Goal: Transaction & Acquisition: Purchase product/service

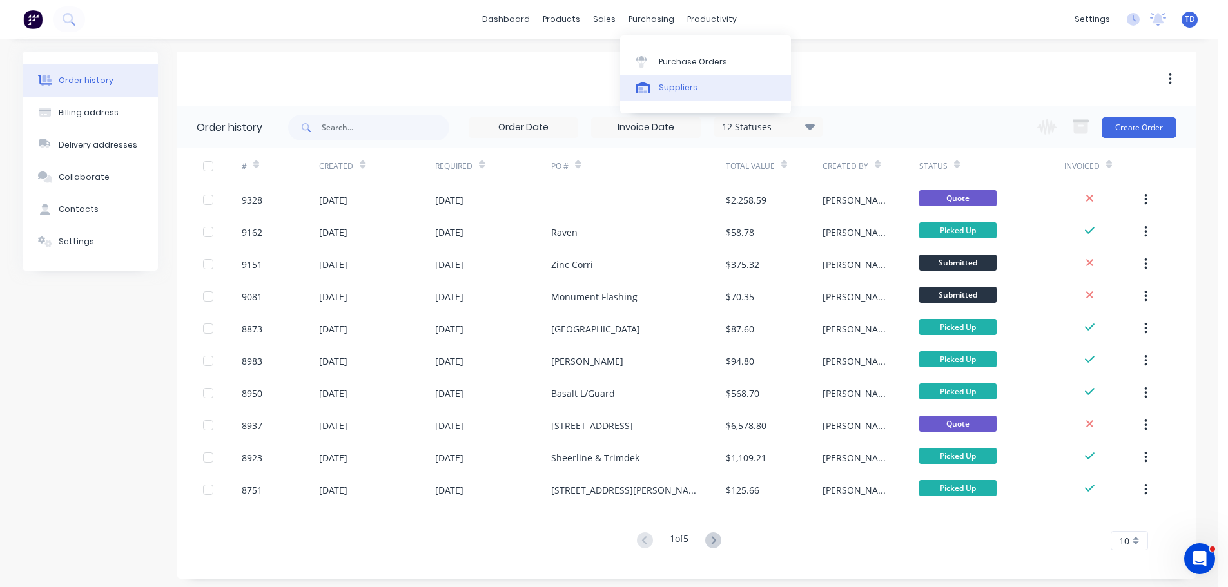
click at [674, 91] on div "Suppliers" at bounding box center [678, 88] width 39 height 12
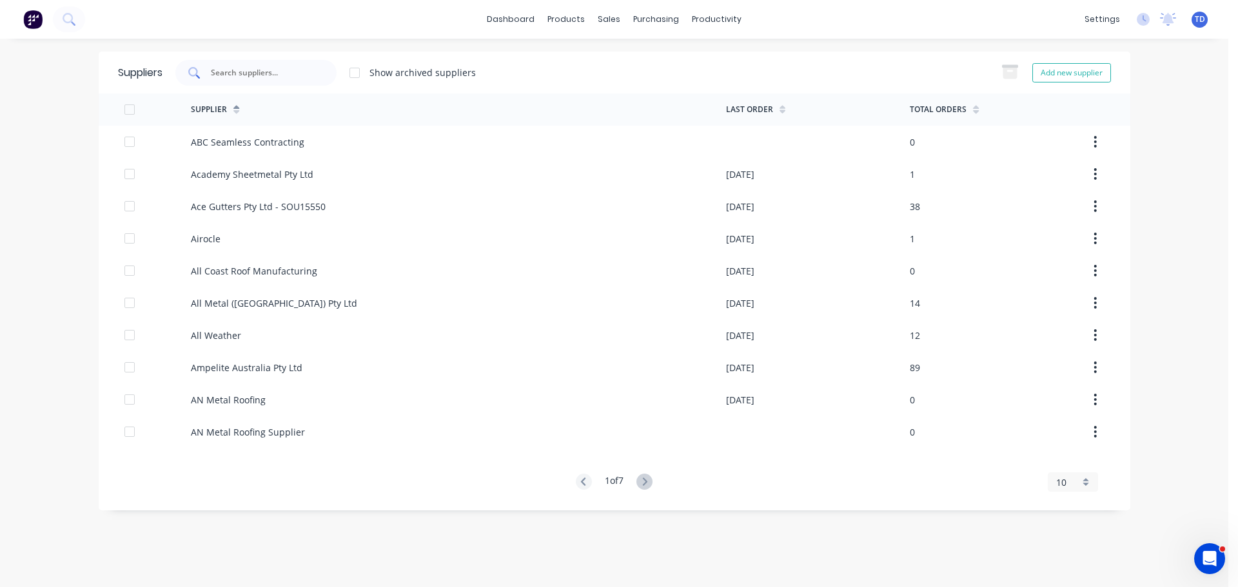
click at [289, 77] on input "text" at bounding box center [263, 72] width 107 height 13
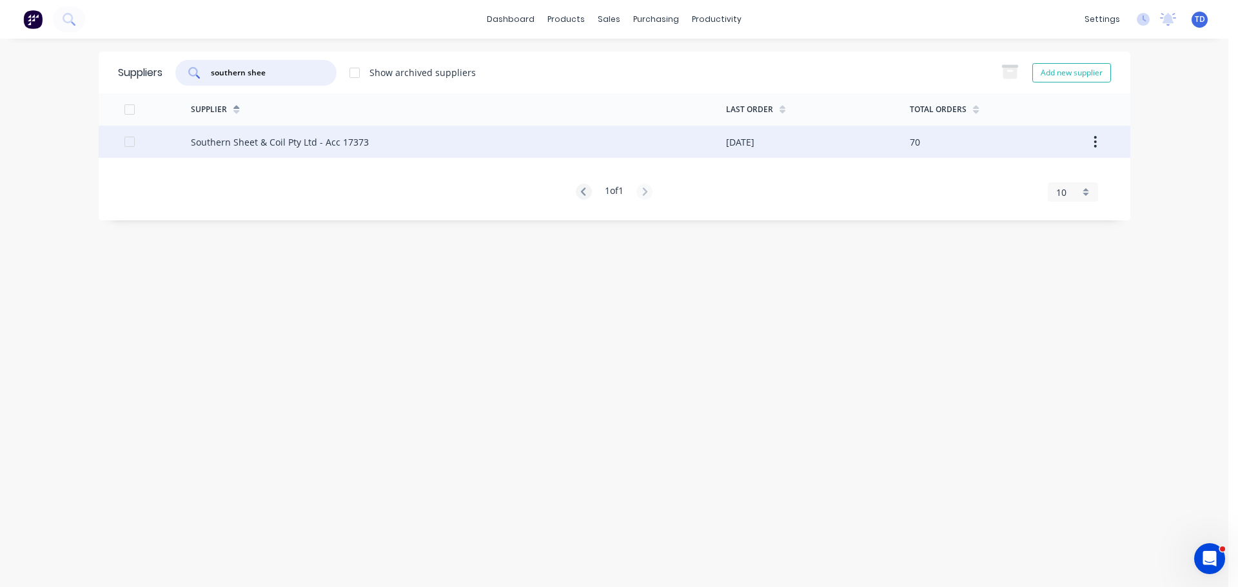
type input "southern shee"
click at [303, 141] on div "Southern Sheet & Coil Pty Ltd - Acc 17373" at bounding box center [280, 142] width 178 height 14
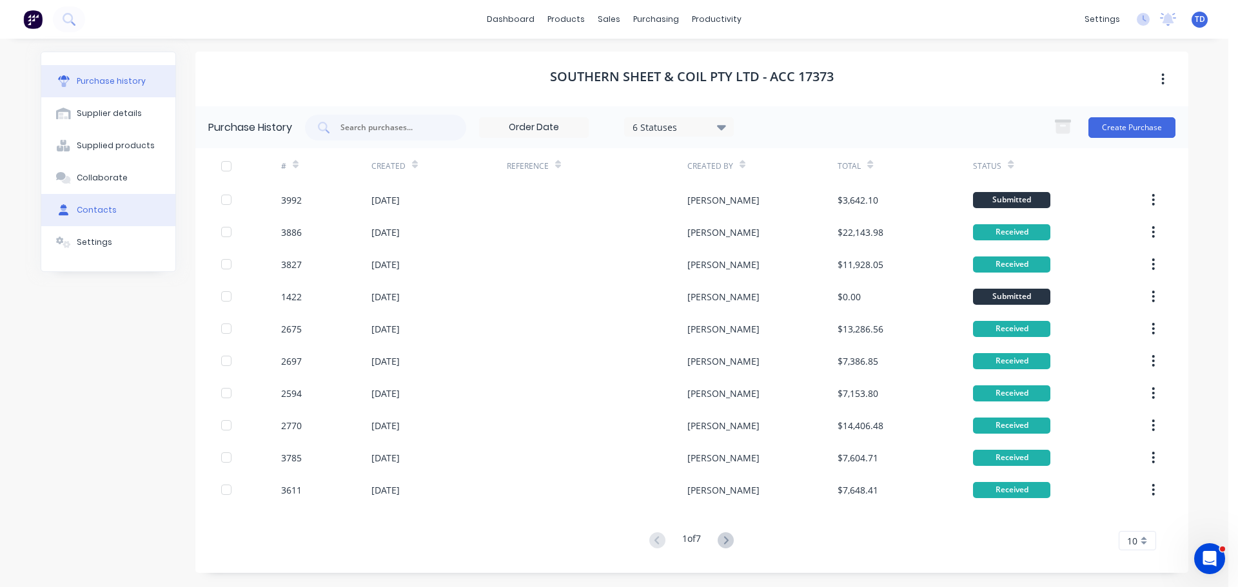
click at [97, 214] on div "Contacts" at bounding box center [97, 210] width 40 height 12
select select "AU"
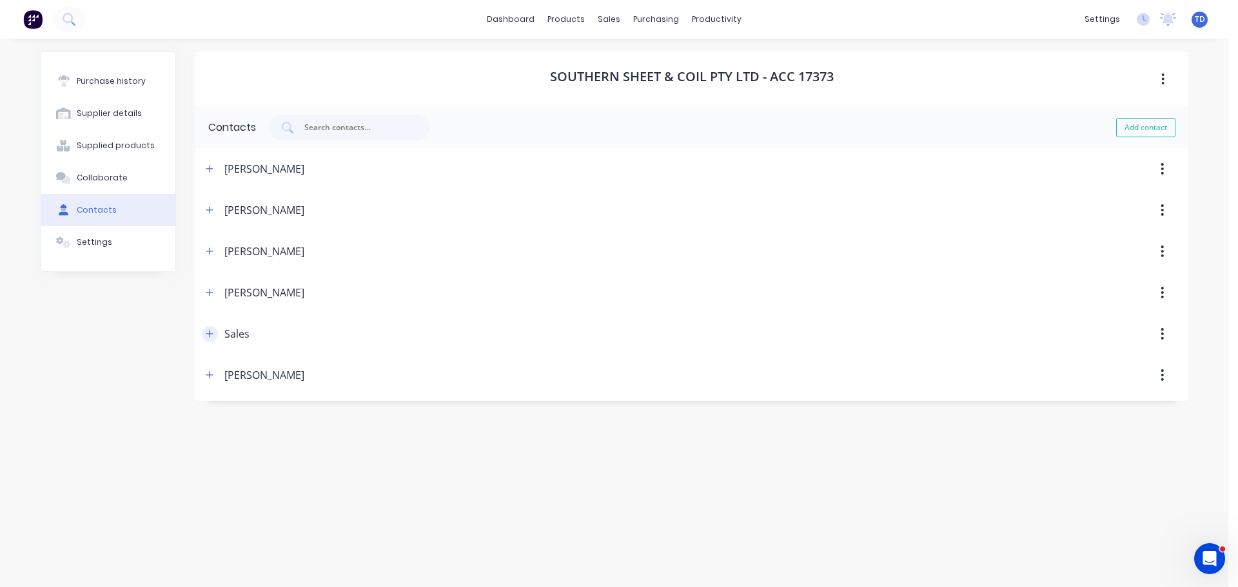
click at [211, 335] on icon "button" at bounding box center [210, 333] width 8 height 9
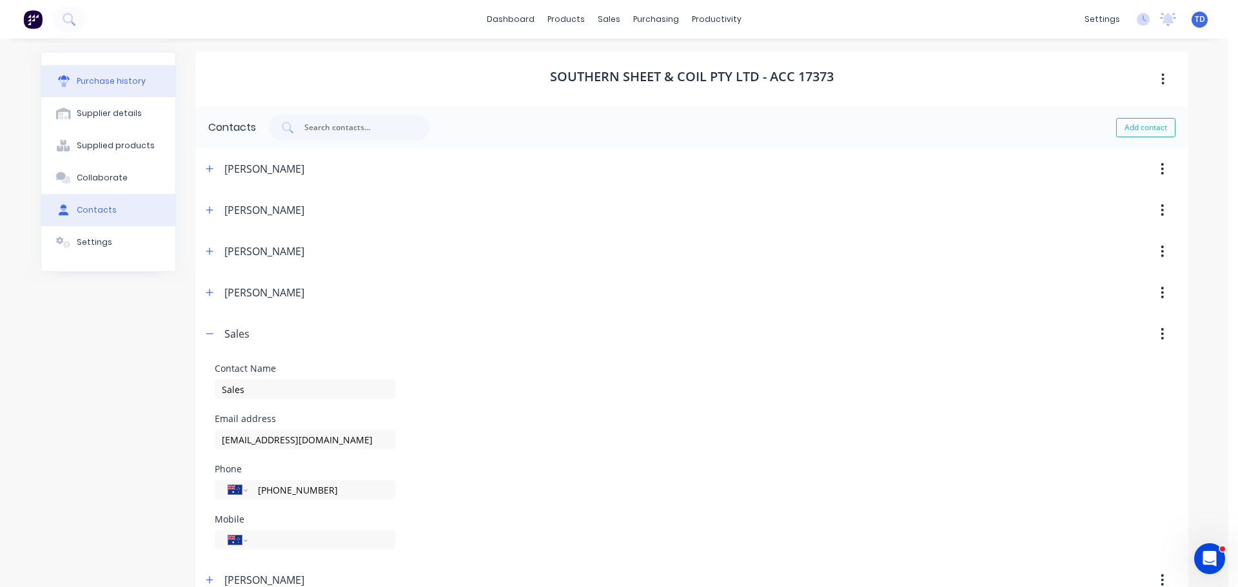
click at [121, 86] on div "Purchase history" at bounding box center [111, 81] width 69 height 12
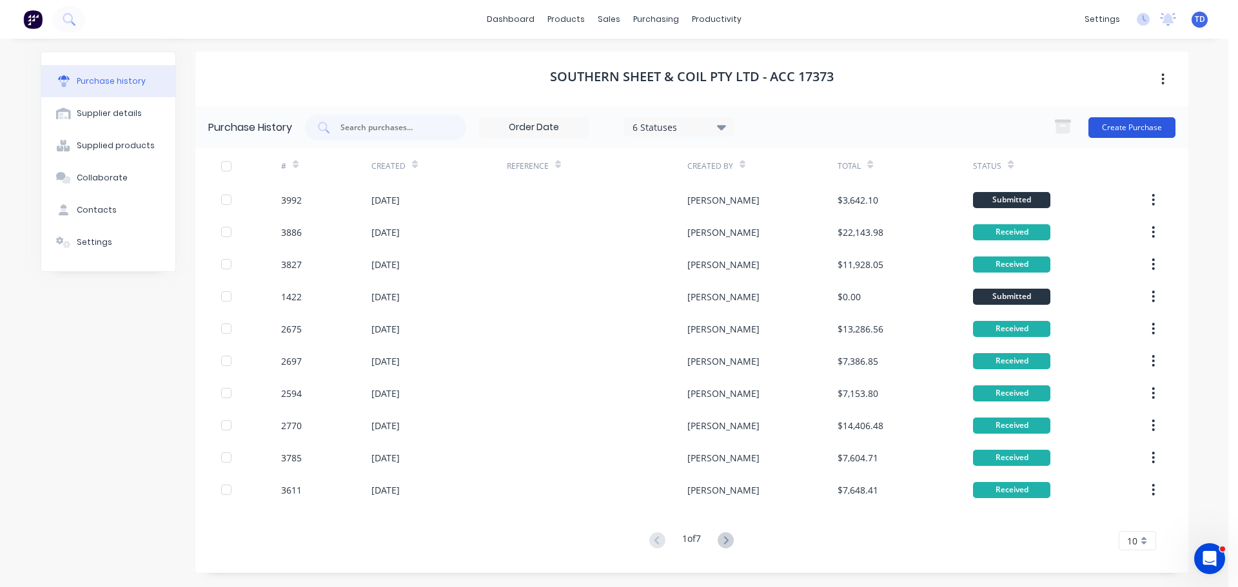
click at [1115, 131] on button "Create Purchase" at bounding box center [1131, 127] width 87 height 21
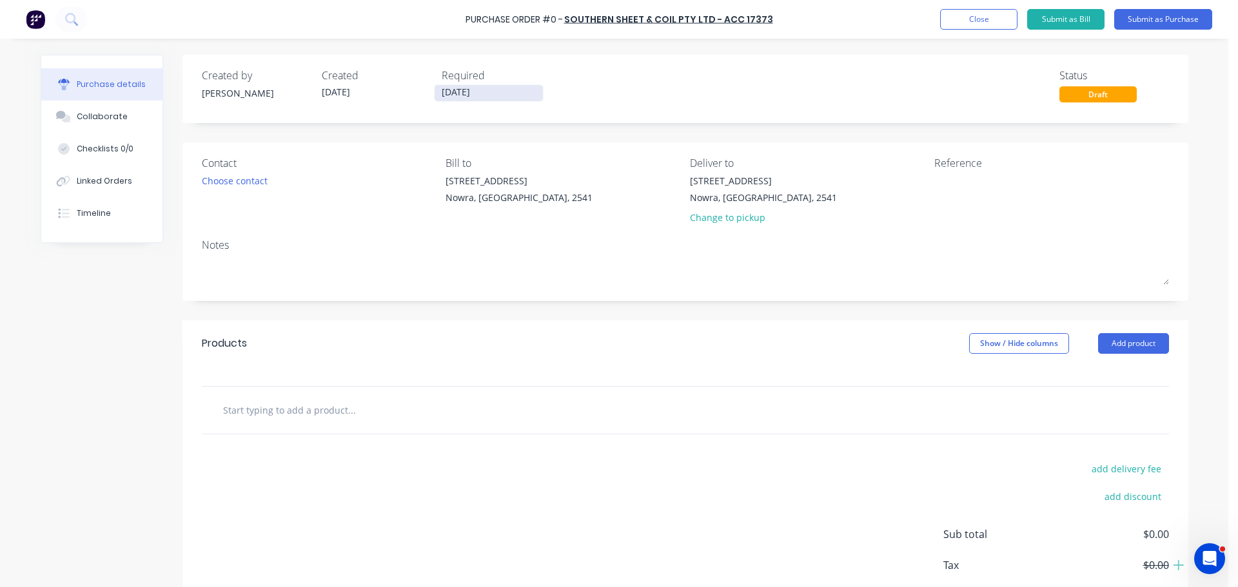
click at [471, 88] on input "15/08/25" at bounding box center [489, 93] width 108 height 16
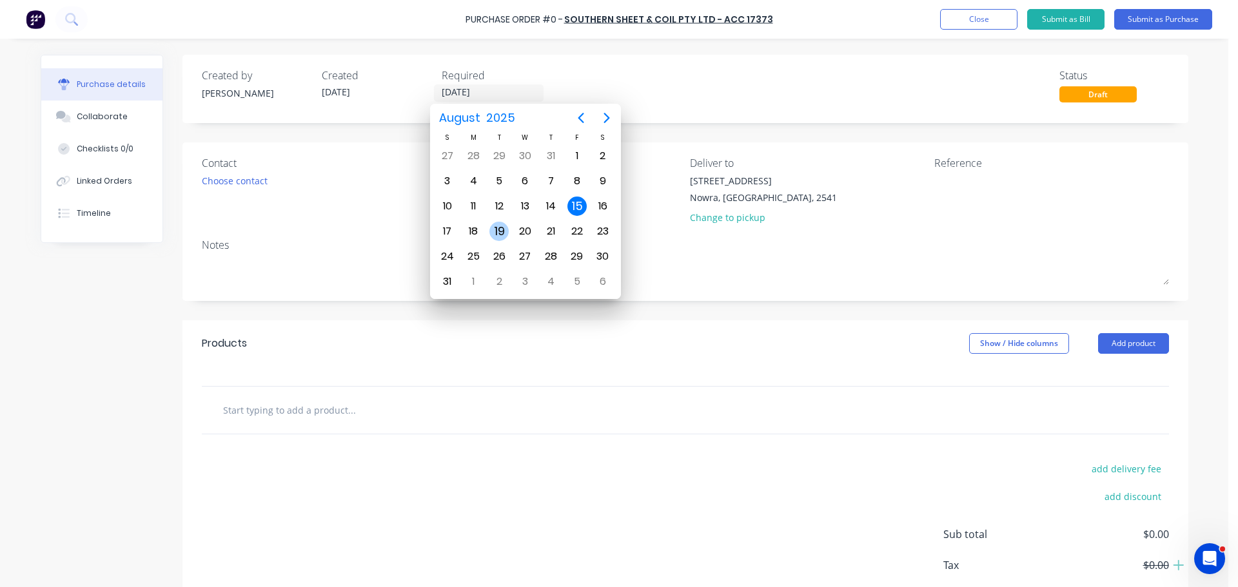
click at [495, 228] on div "19" at bounding box center [498, 231] width 19 height 19
type input "19/08/25"
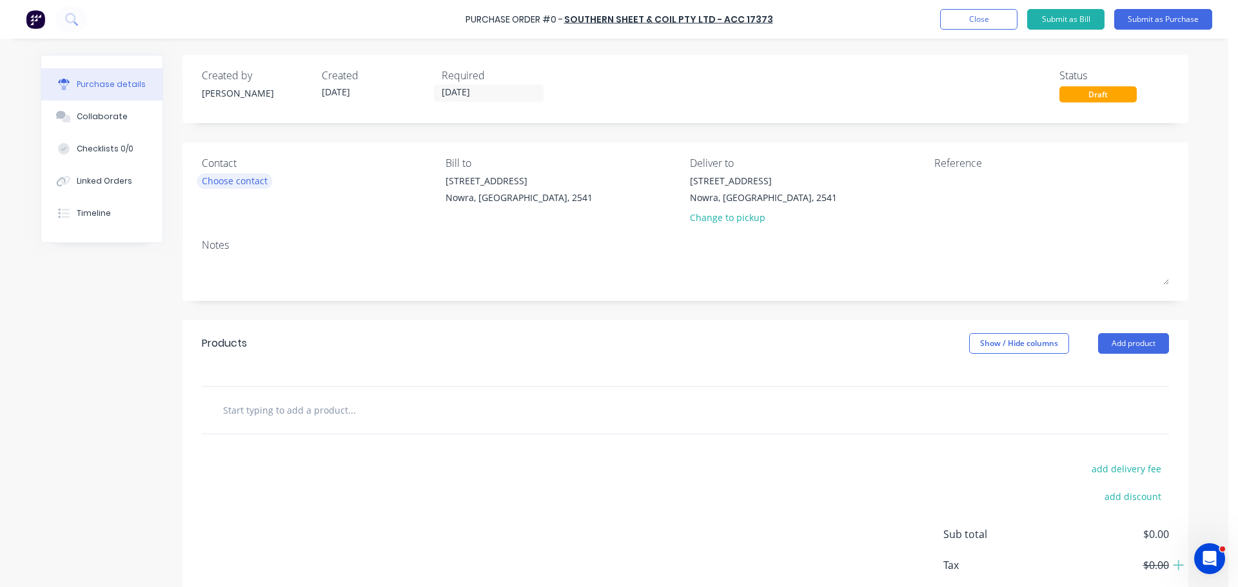
click at [230, 186] on div "Choose contact" at bounding box center [235, 181] width 66 height 14
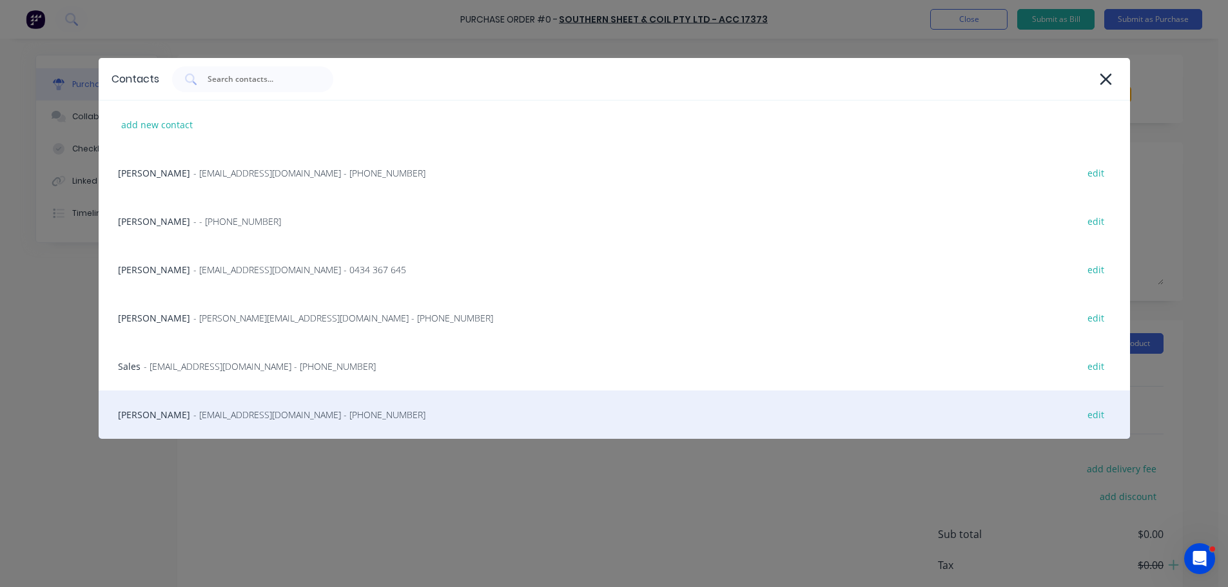
click at [248, 415] on span "- info@SCRS.net.au - (02) 4411 1090" at bounding box center [309, 415] width 232 height 14
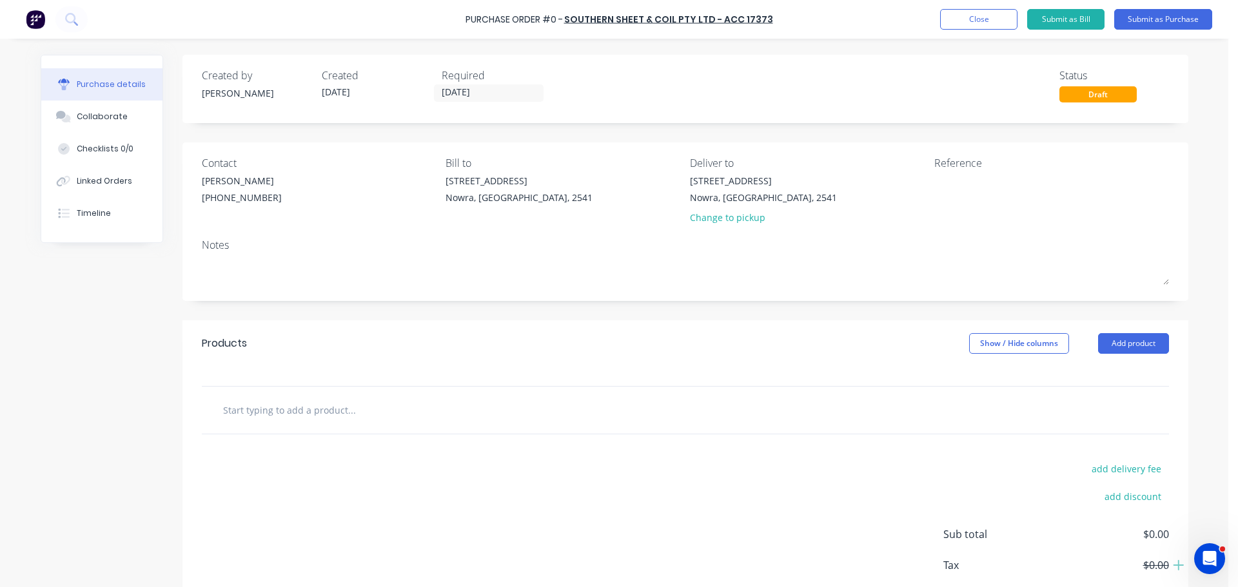
click at [297, 416] on input "text" at bounding box center [351, 410] width 258 height 26
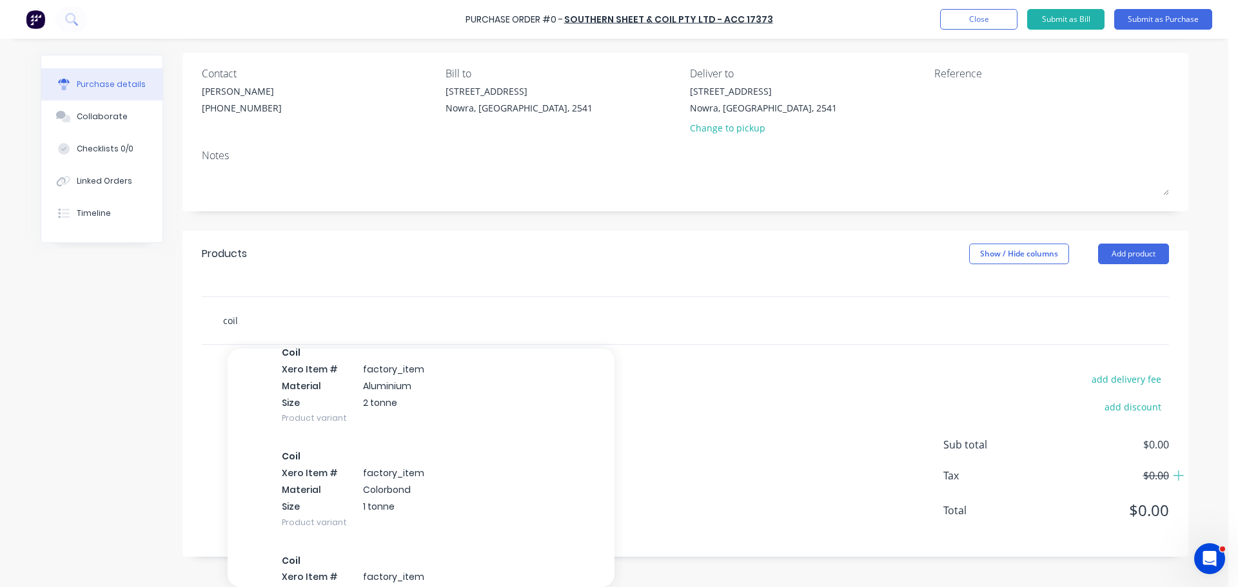
scroll to position [193, 0]
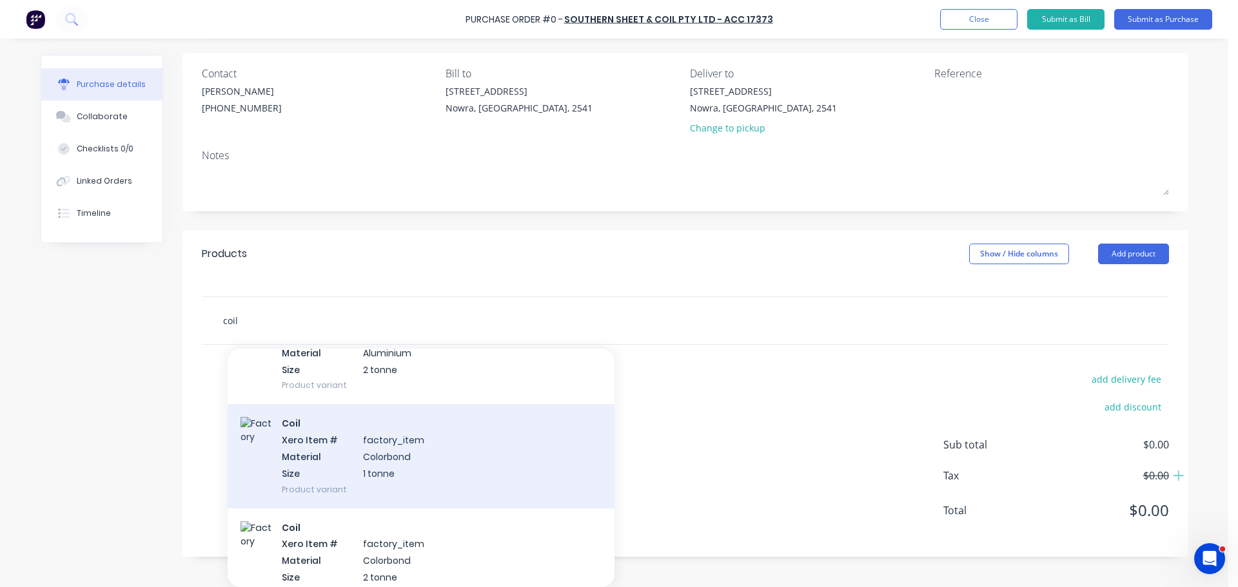
type input "coil"
click at [328, 435] on div "Coil Xero Item # factory_item Material Colorbond Size 1 tonne Product variant" at bounding box center [421, 456] width 387 height 104
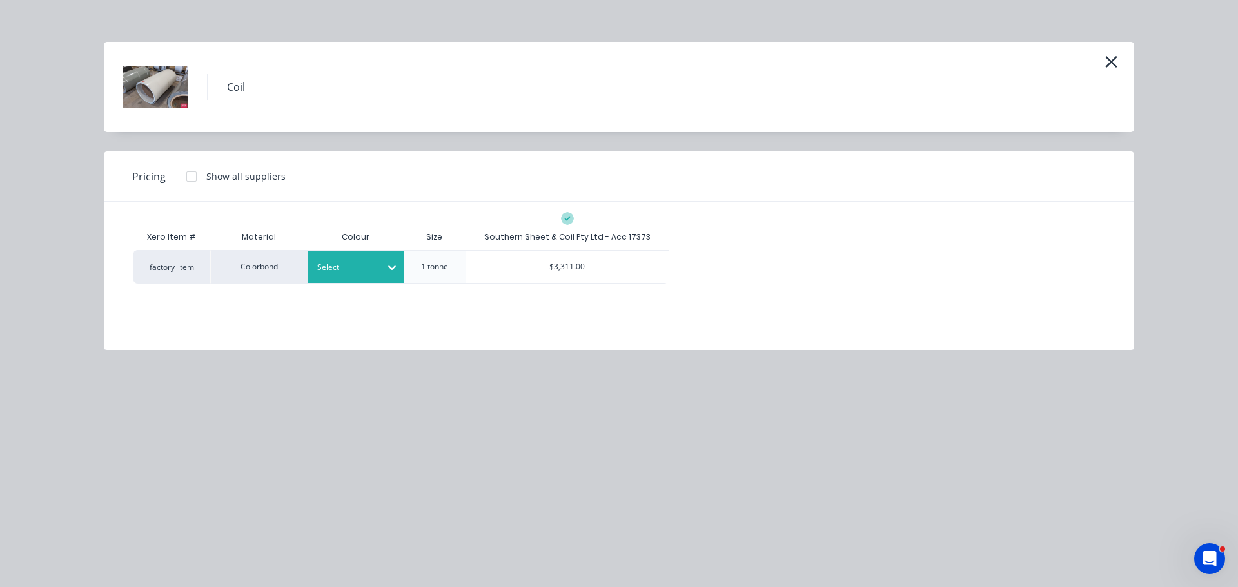
click at [329, 273] on div at bounding box center [346, 267] width 58 height 14
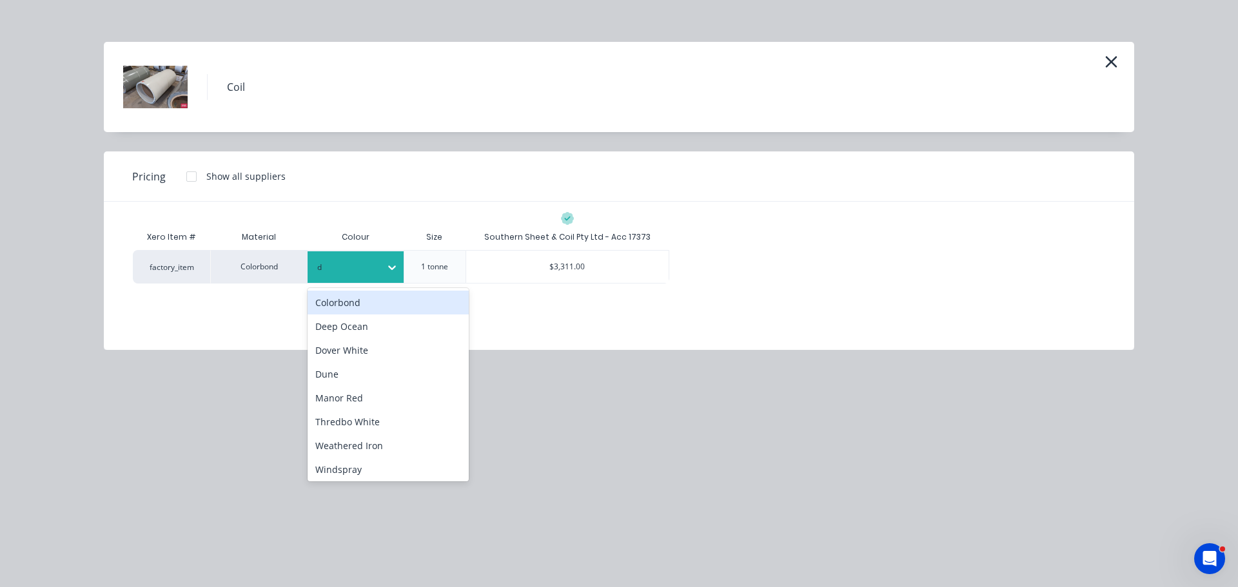
type input "de"
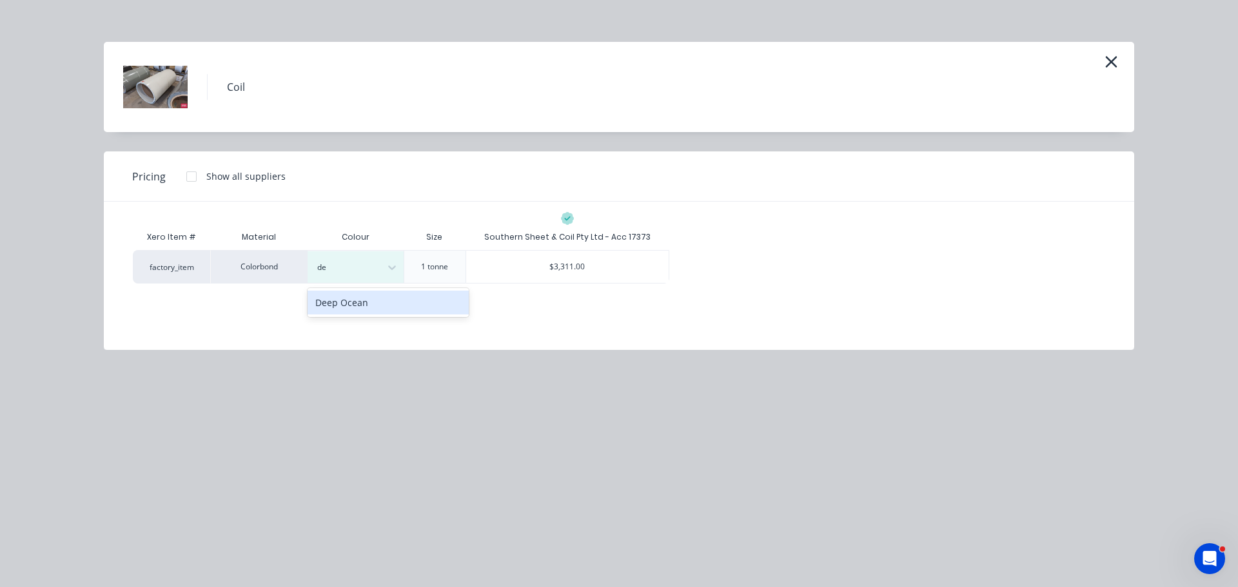
click at [343, 303] on div "Deep Ocean" at bounding box center [388, 303] width 161 height 24
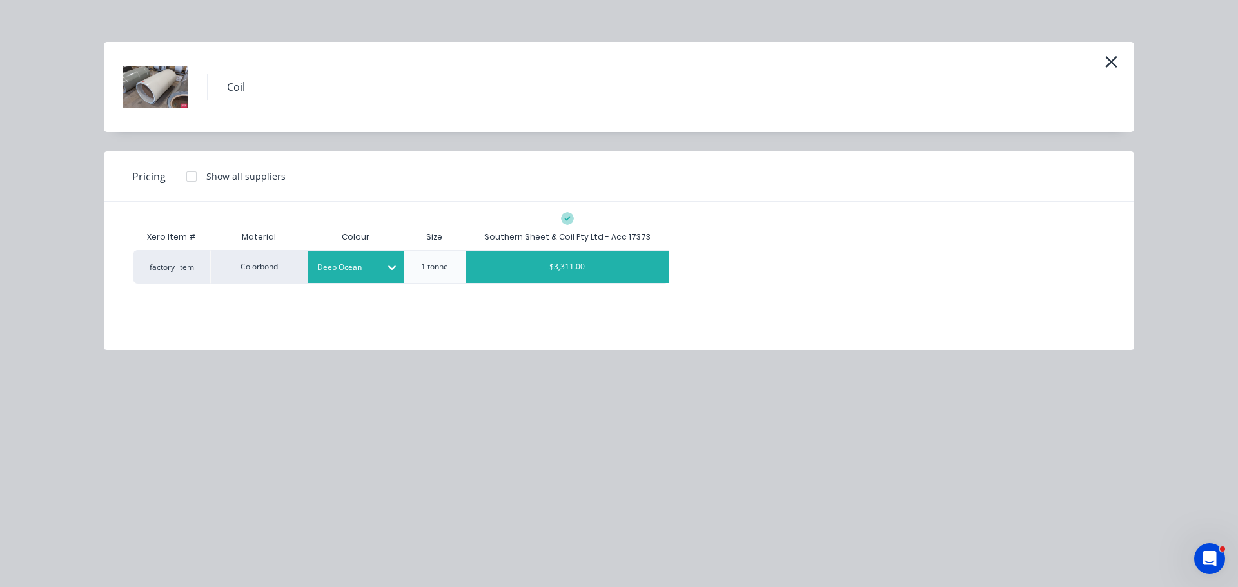
click at [527, 276] on div "$3,311.00" at bounding box center [567, 267] width 203 height 32
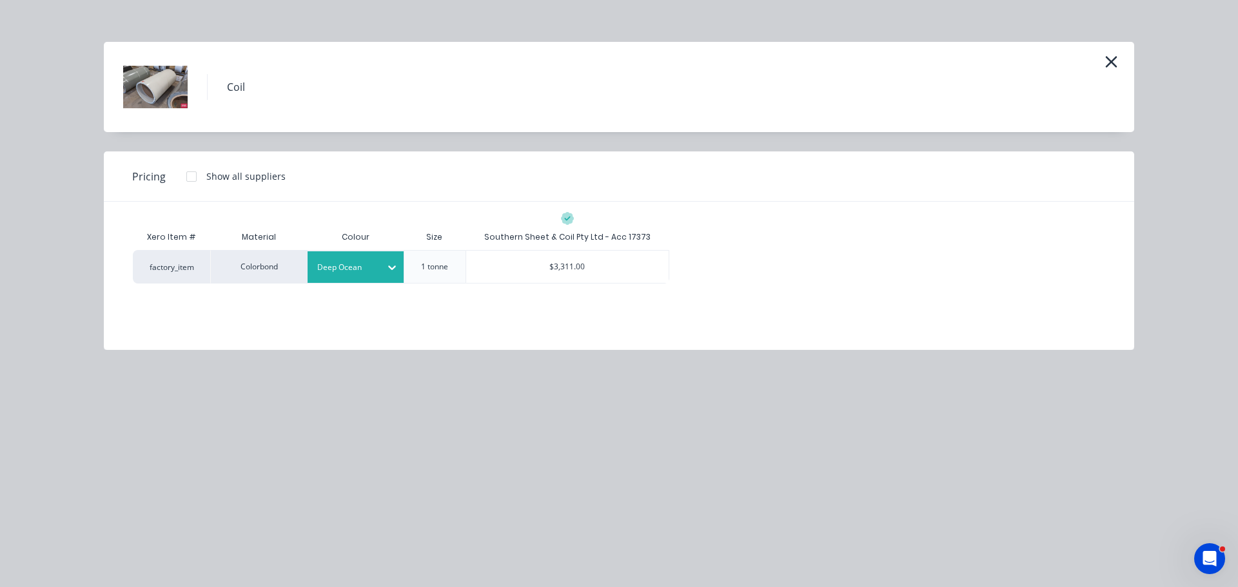
scroll to position [90, 0]
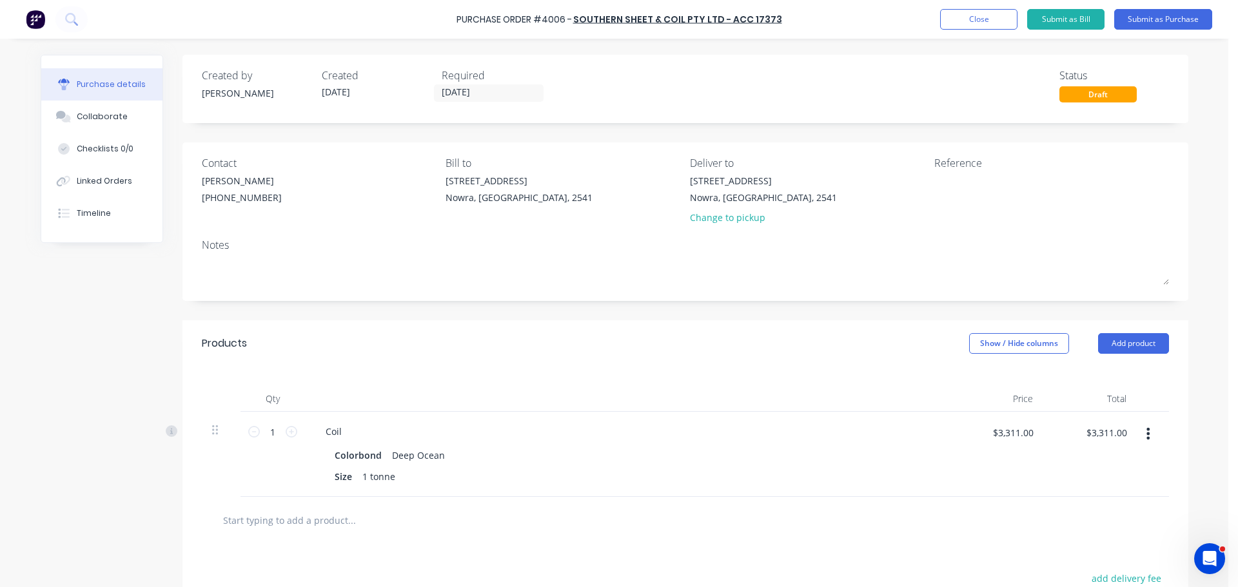
click at [315, 511] on input "text" at bounding box center [351, 520] width 258 height 26
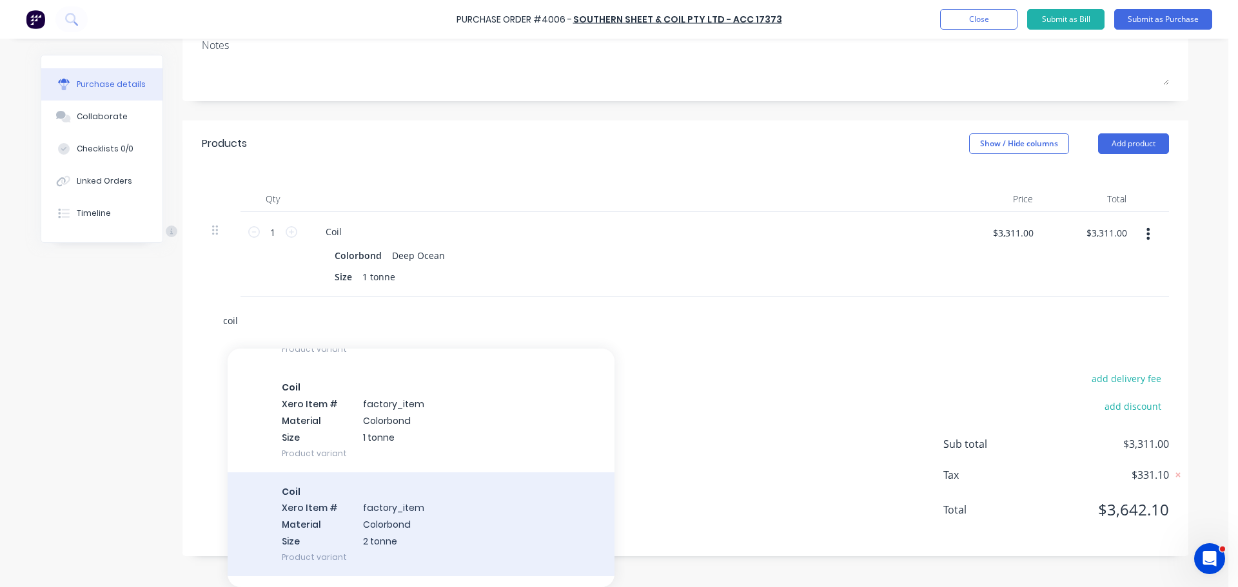
scroll to position [258, 0]
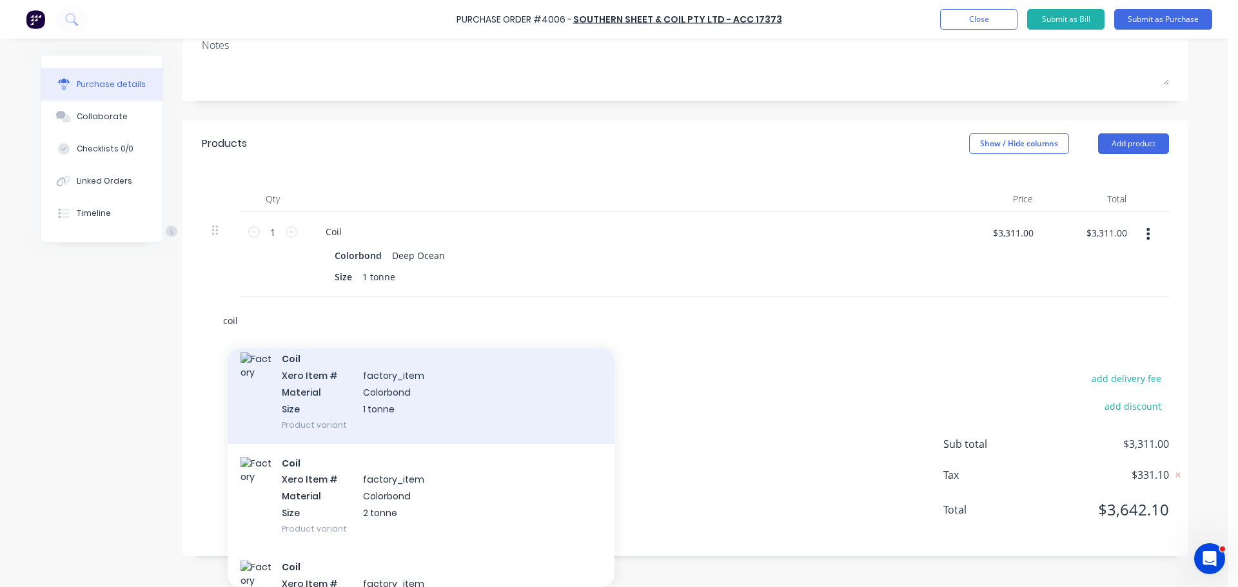
type input "coil"
click at [375, 398] on div "Coil Xero Item # factory_item Material Colorbond Size 1 tonne Product variant" at bounding box center [421, 392] width 387 height 104
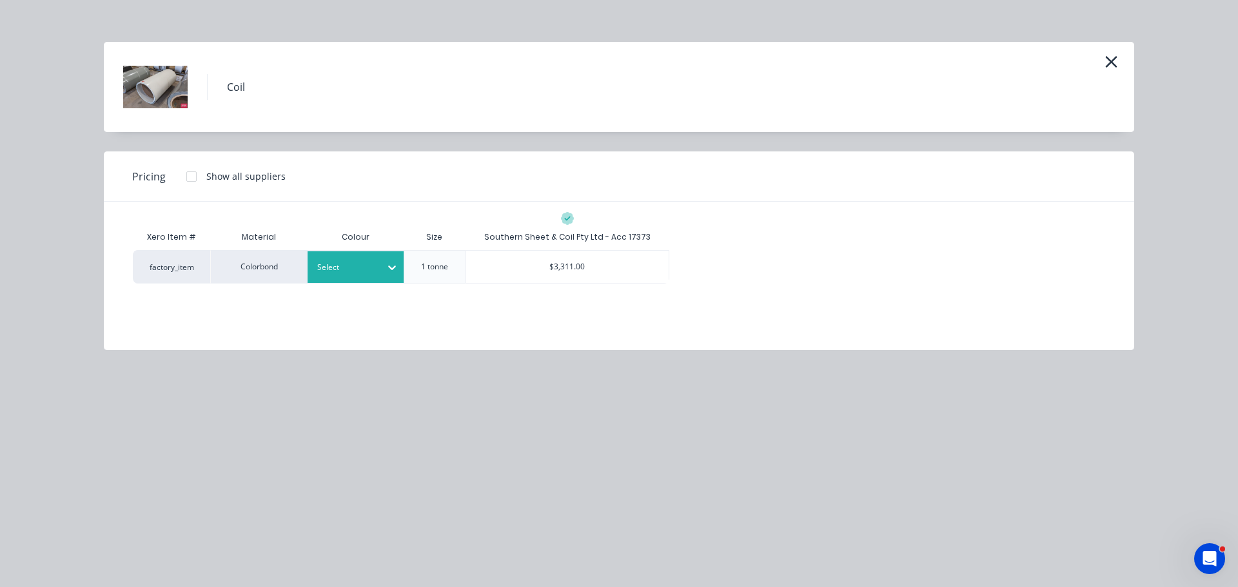
click at [361, 273] on div at bounding box center [346, 267] width 58 height 14
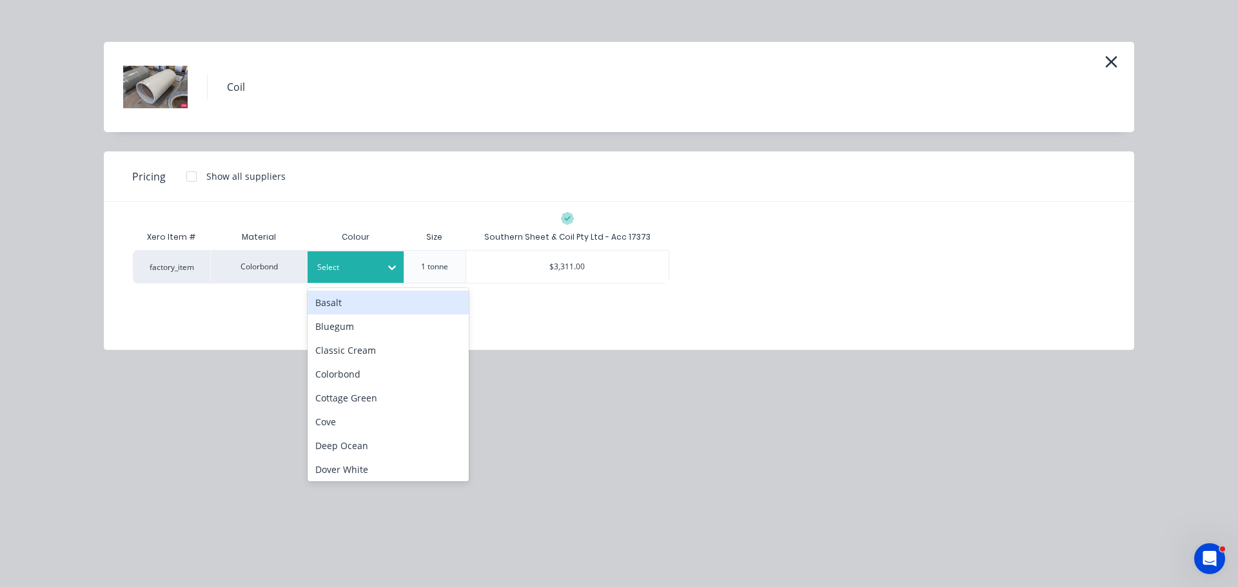
scroll to position [182, 0]
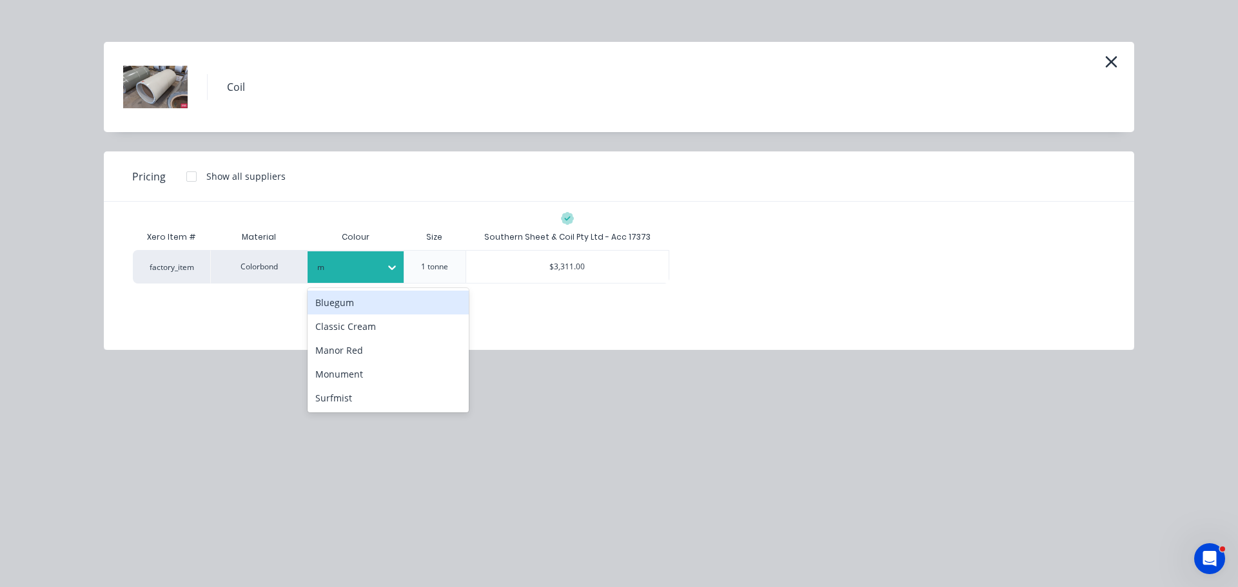
type input "mo"
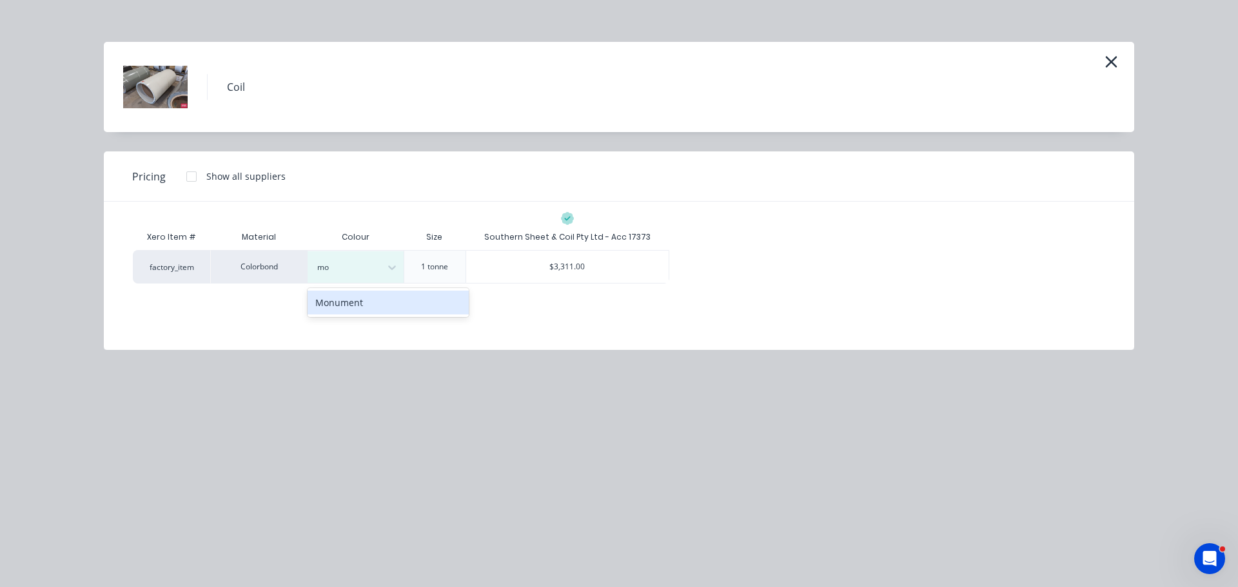
click at [361, 301] on div "Monument" at bounding box center [388, 303] width 161 height 24
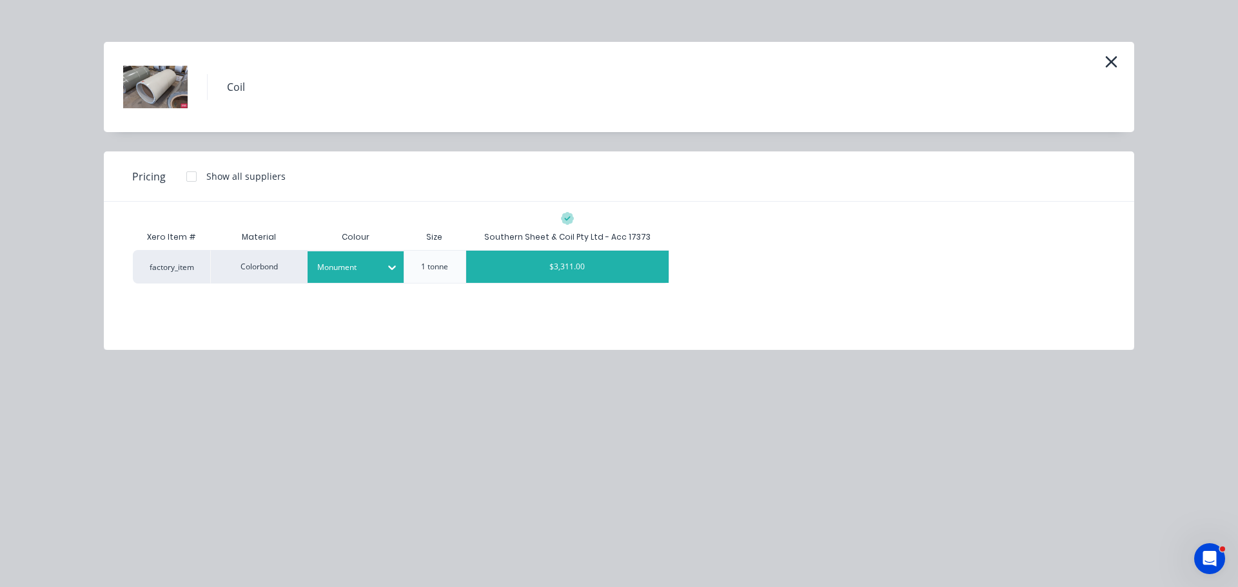
click at [551, 267] on div "$3,311.00" at bounding box center [567, 267] width 203 height 32
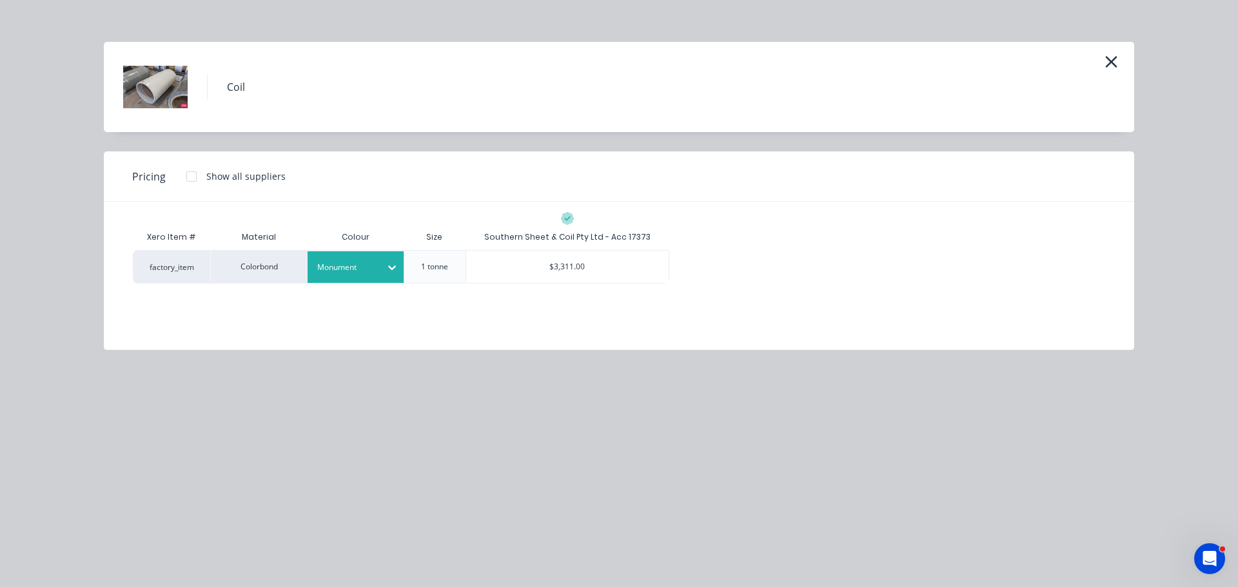
scroll to position [200, 0]
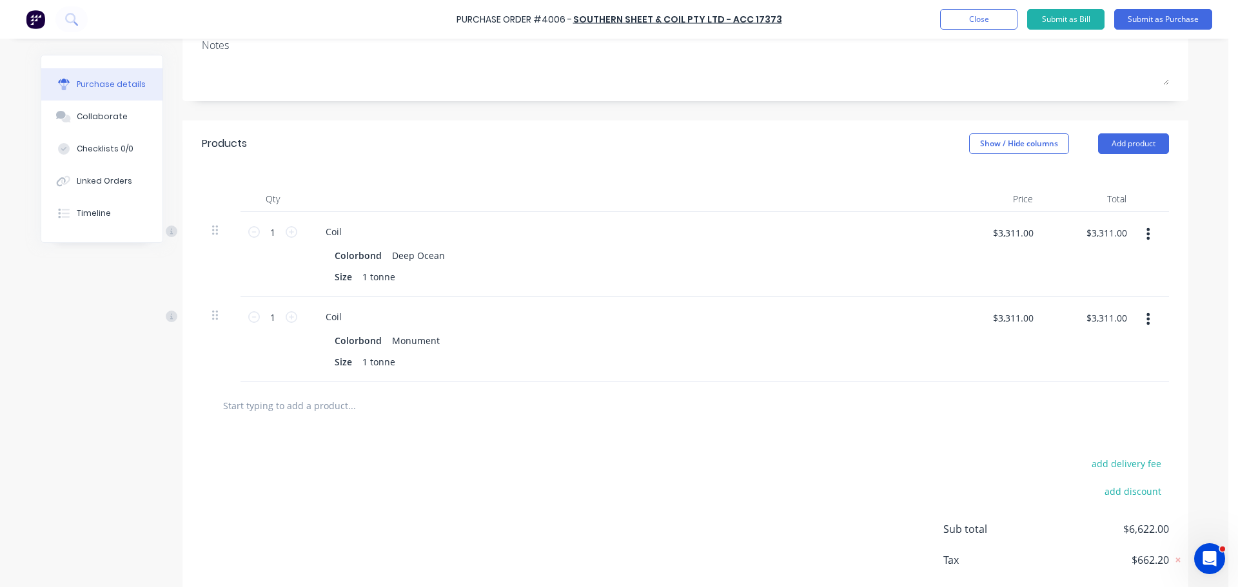
click at [323, 400] on input "text" at bounding box center [351, 406] width 258 height 26
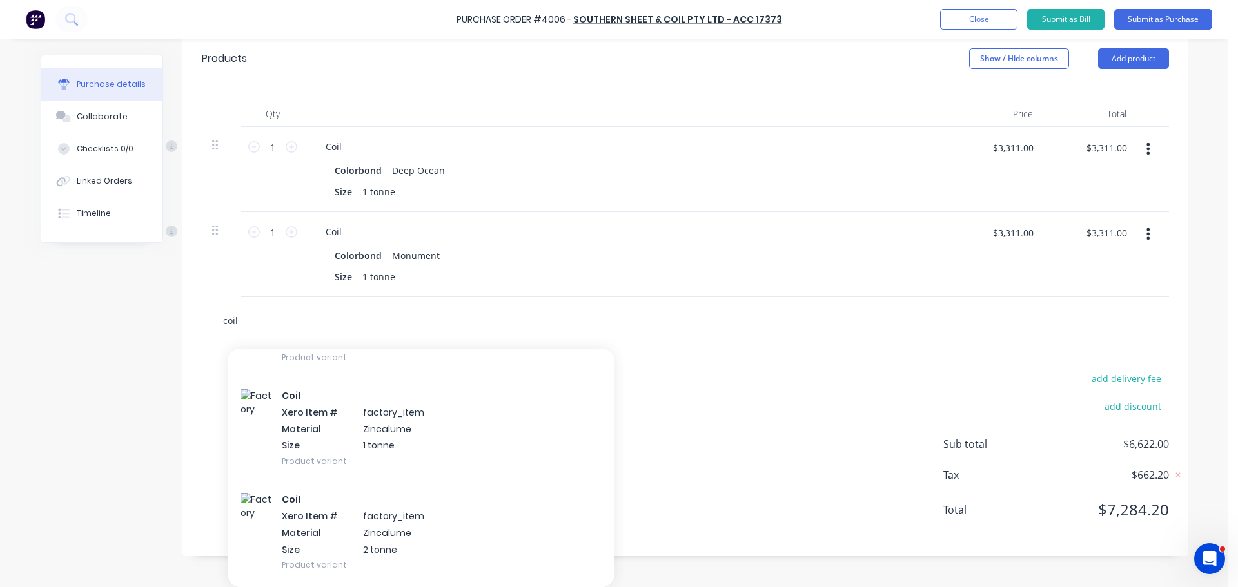
scroll to position [1731, 0]
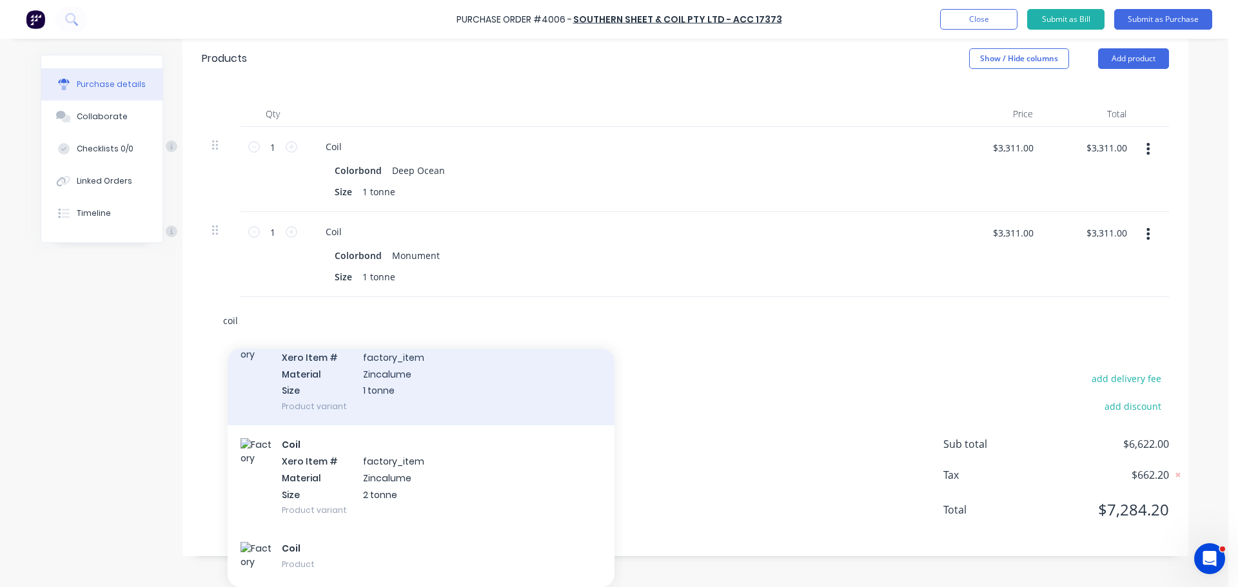
type input "coil"
click at [402, 369] on div "Coil Xero Item # factory_item Material Zincalume Size 1 tonne Product variant" at bounding box center [421, 374] width 387 height 104
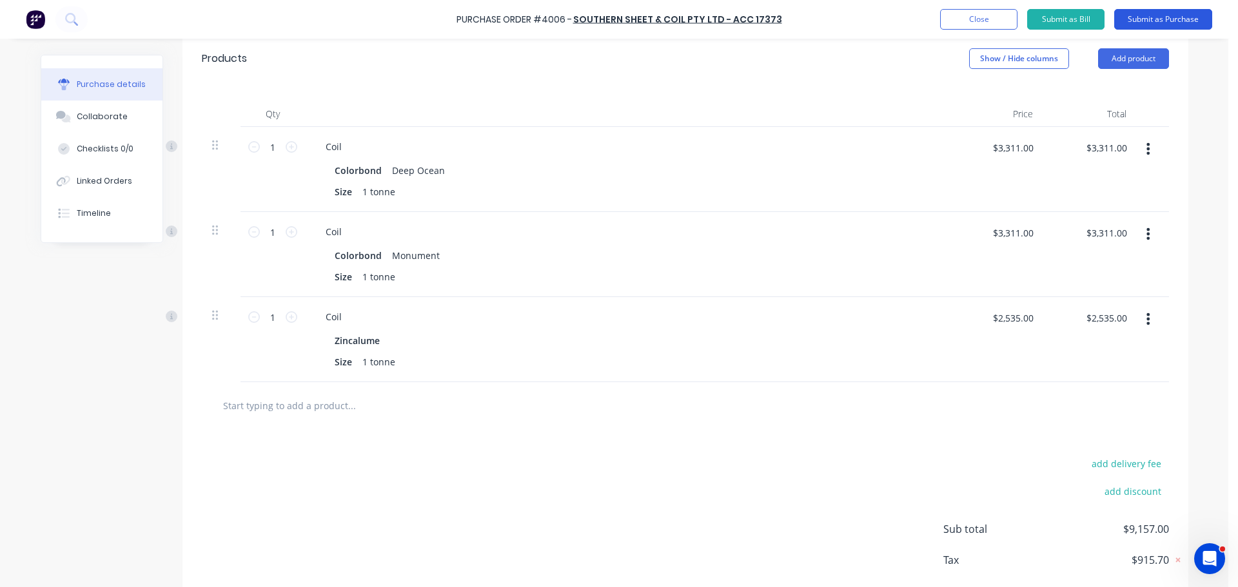
click at [1171, 23] on button "Submit as Purchase" at bounding box center [1163, 19] width 98 height 21
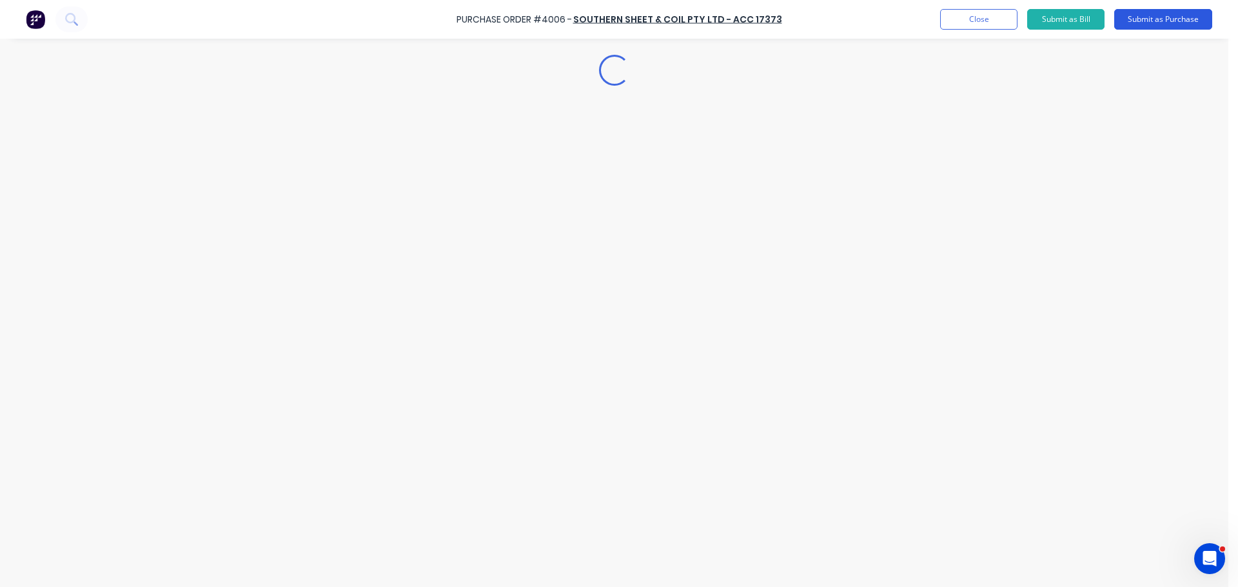
scroll to position [0, 0]
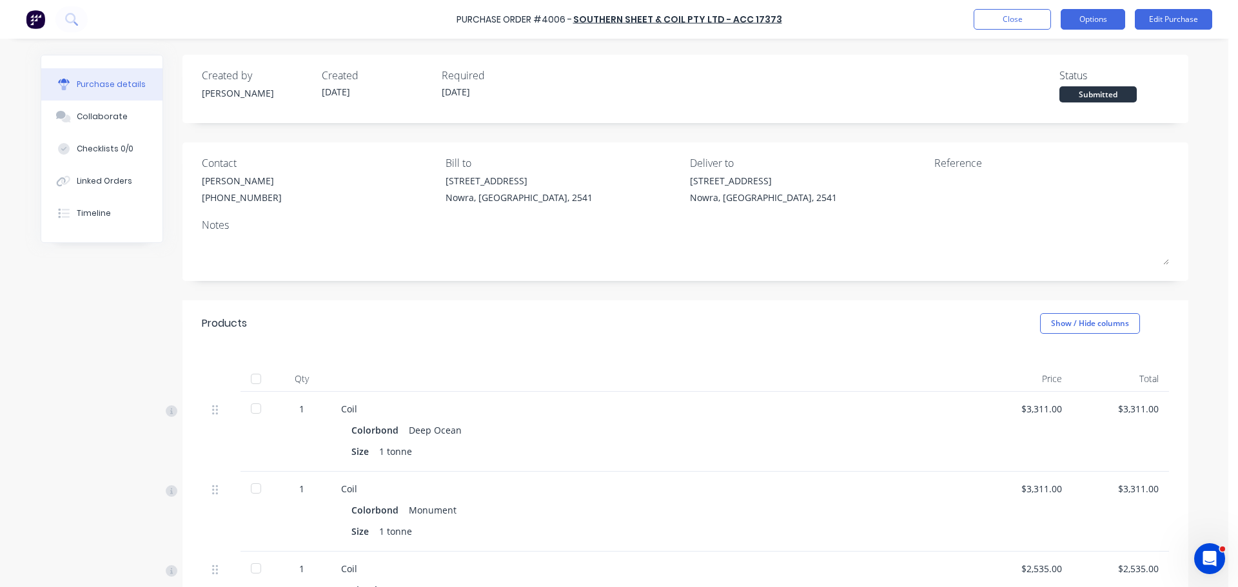
click at [1080, 20] on button "Options" at bounding box center [1093, 19] width 64 height 21
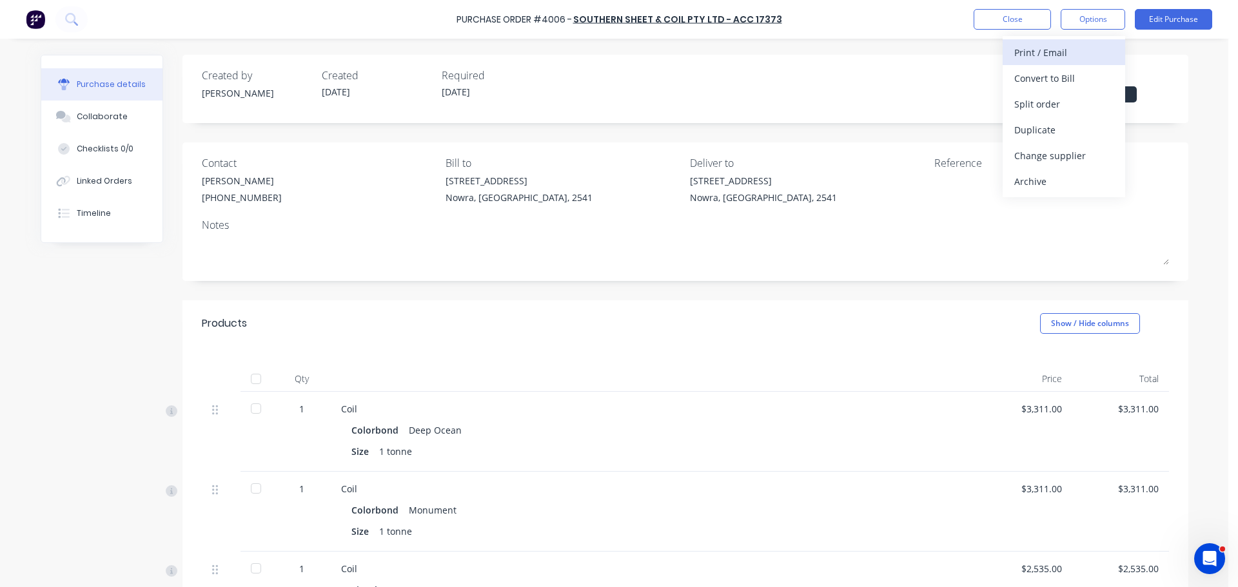
click at [1078, 51] on div "Print / Email" at bounding box center [1063, 52] width 99 height 19
click at [1077, 80] on div "With pricing" at bounding box center [1063, 78] width 99 height 19
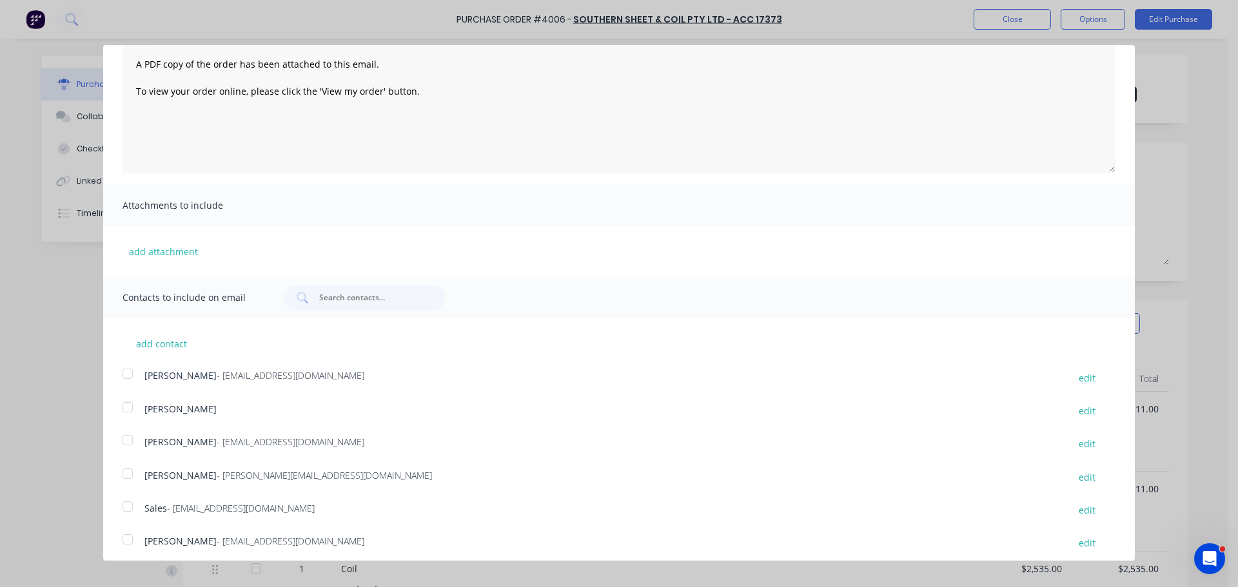
scroll to position [103, 0]
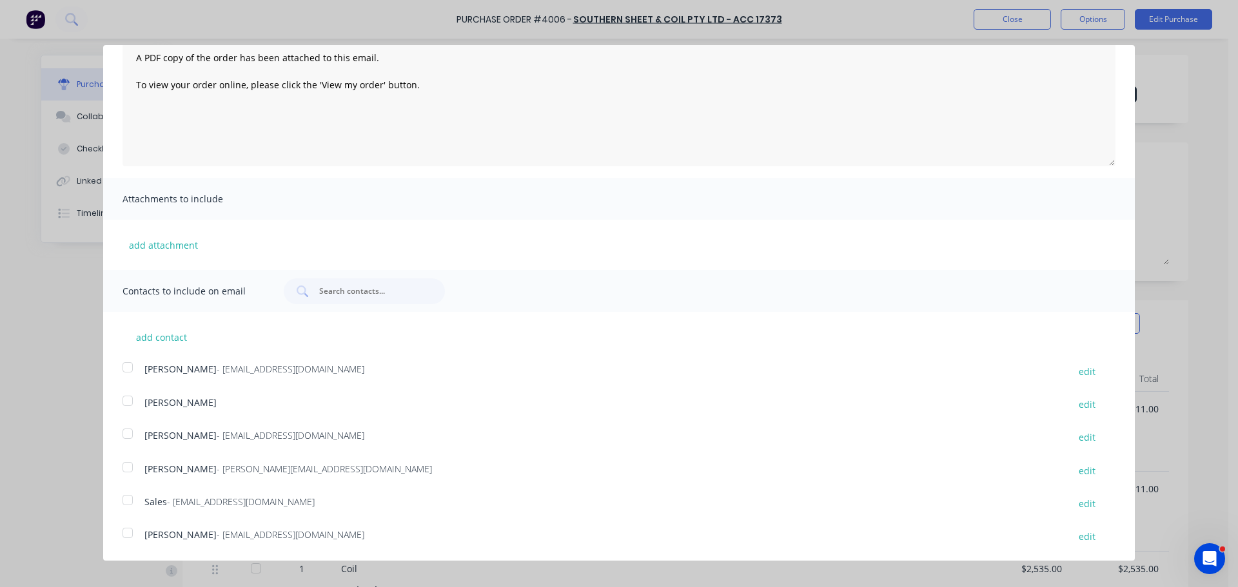
click at [125, 433] on div at bounding box center [128, 434] width 26 height 26
click at [125, 468] on div at bounding box center [128, 468] width 26 height 26
click at [131, 496] on div at bounding box center [128, 500] width 26 height 26
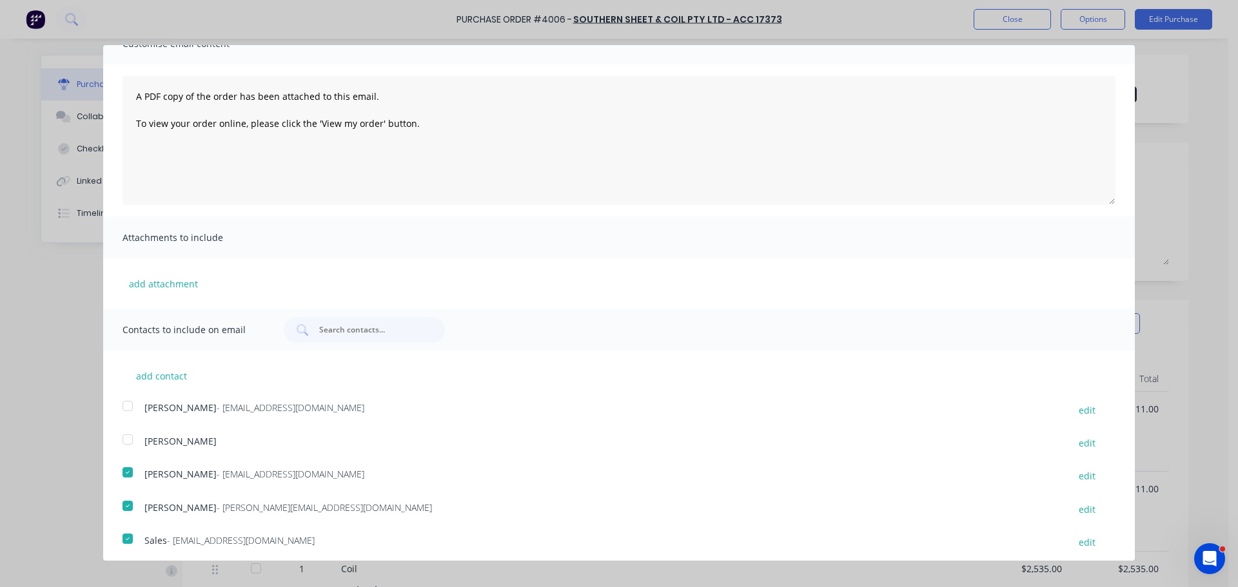
scroll to position [0, 0]
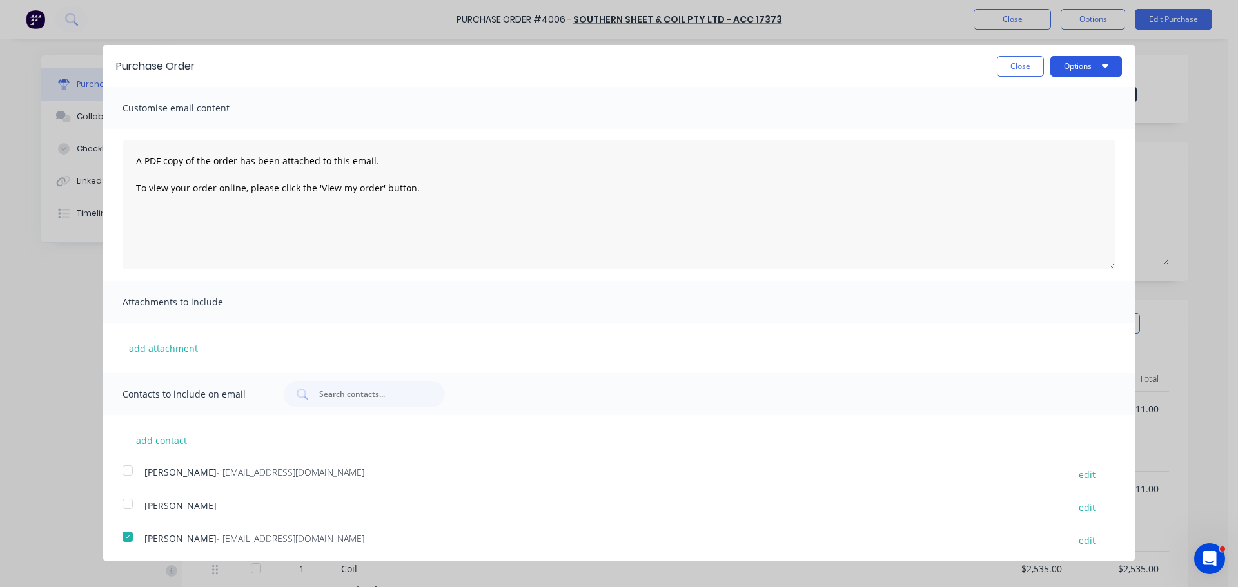
click at [1062, 68] on button "Options" at bounding box center [1086, 66] width 72 height 21
click at [1055, 124] on div "Email" at bounding box center [1060, 124] width 99 height 19
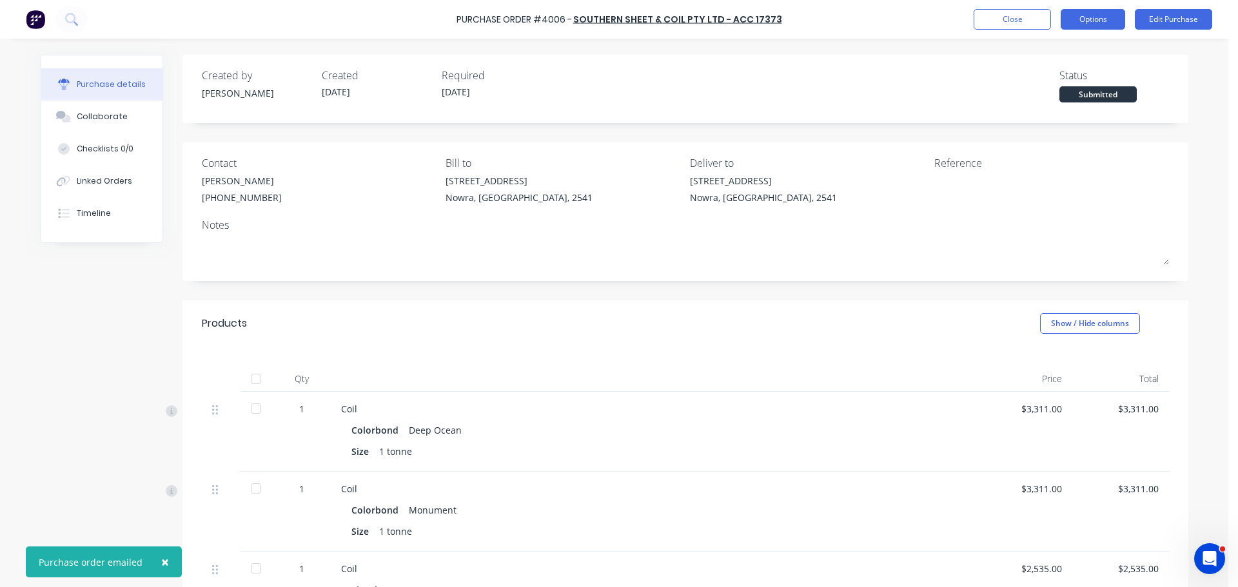
click at [1093, 19] on button "Options" at bounding box center [1093, 19] width 64 height 21
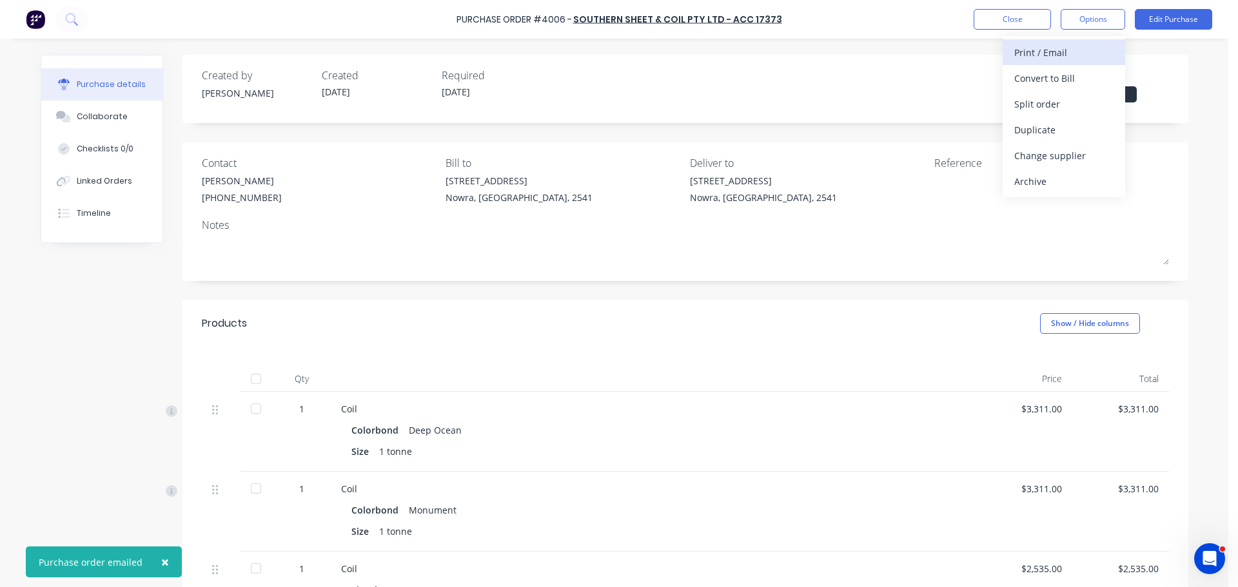
click at [1071, 42] on button "Print / Email" at bounding box center [1064, 52] width 123 height 26
click at [1089, 99] on div "Without pricing" at bounding box center [1063, 104] width 99 height 19
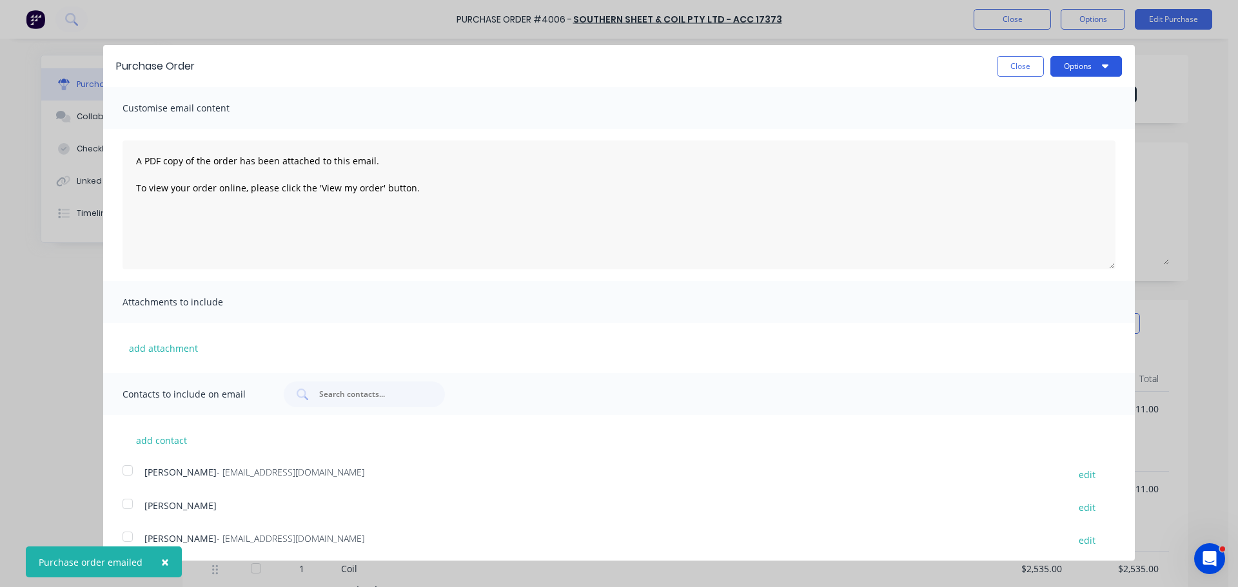
click at [1084, 72] on button "Options" at bounding box center [1086, 66] width 72 height 21
click at [1075, 92] on div "Print" at bounding box center [1060, 99] width 99 height 19
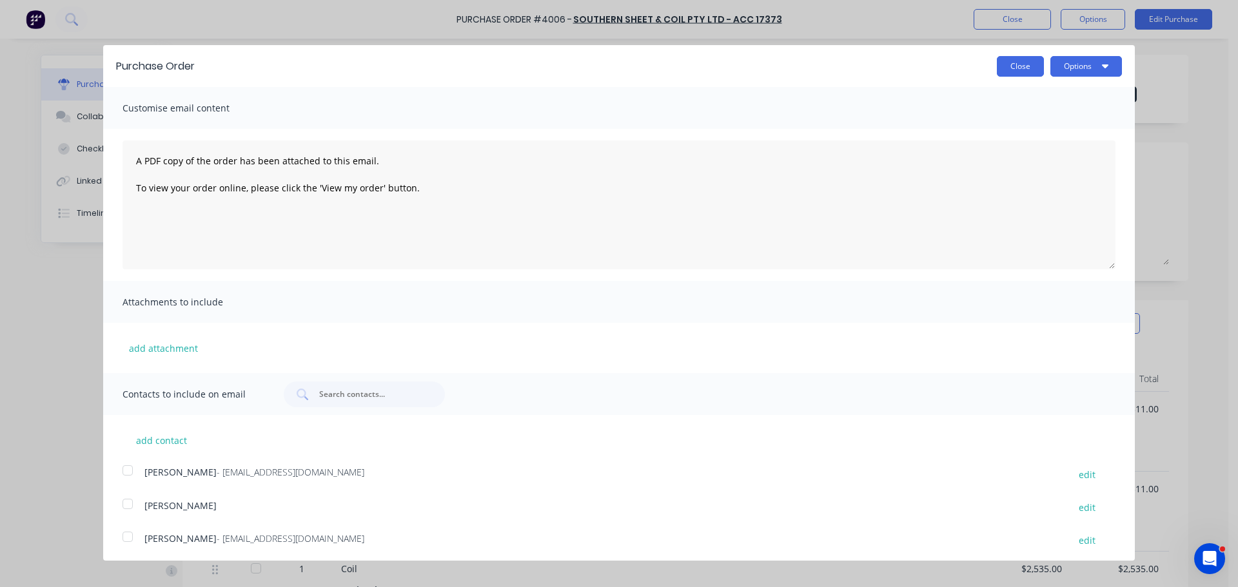
click at [1003, 63] on button "Close" at bounding box center [1020, 66] width 47 height 21
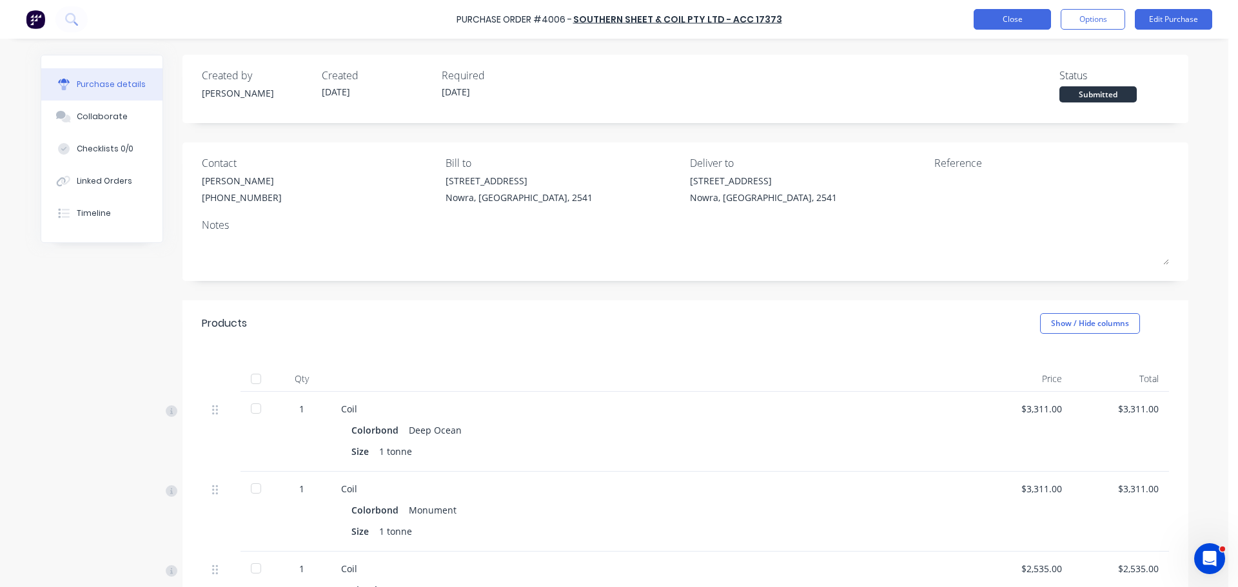
click at [1006, 12] on button "Close" at bounding box center [1012, 19] width 77 height 21
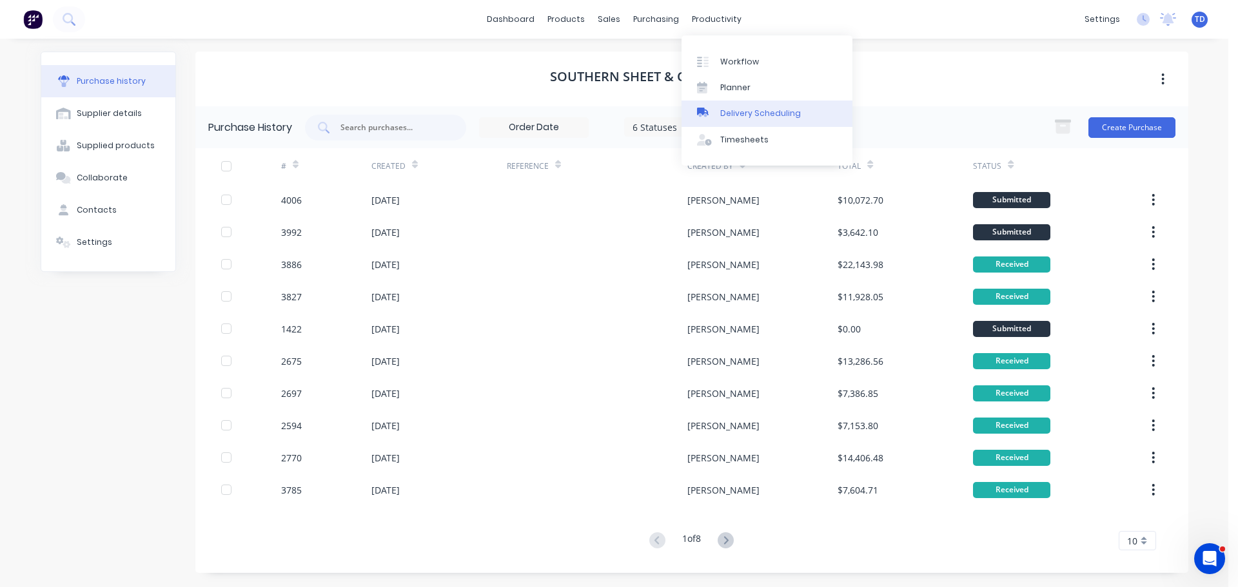
click at [760, 110] on div "Delivery Scheduling" at bounding box center [760, 114] width 81 height 12
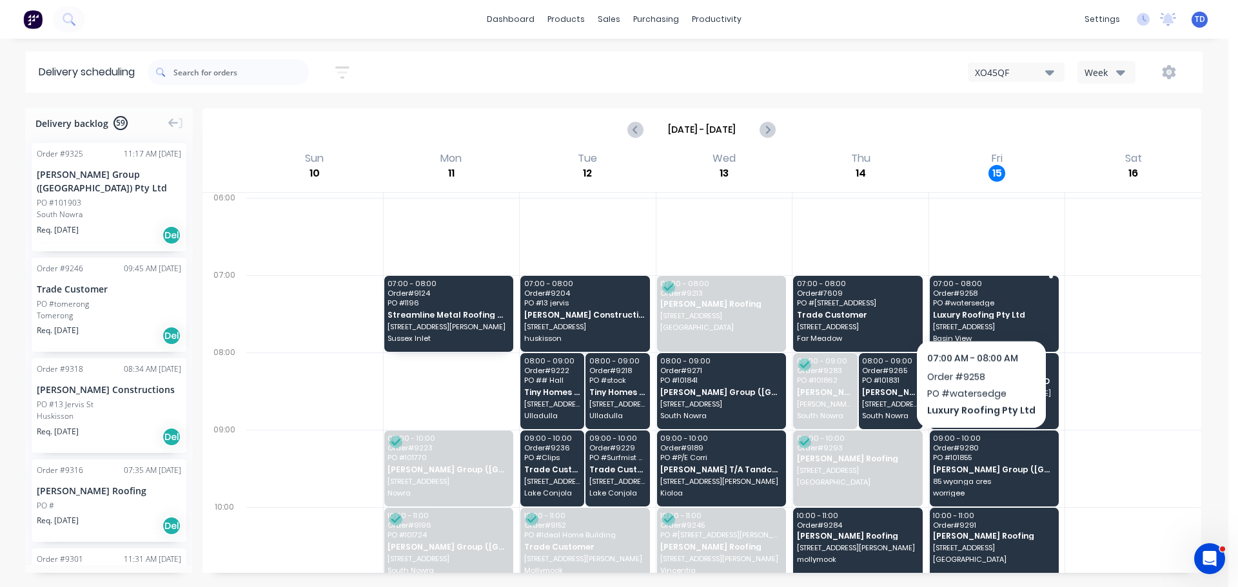
click at [977, 306] on span "PO # watersedge" at bounding box center [993, 303] width 121 height 8
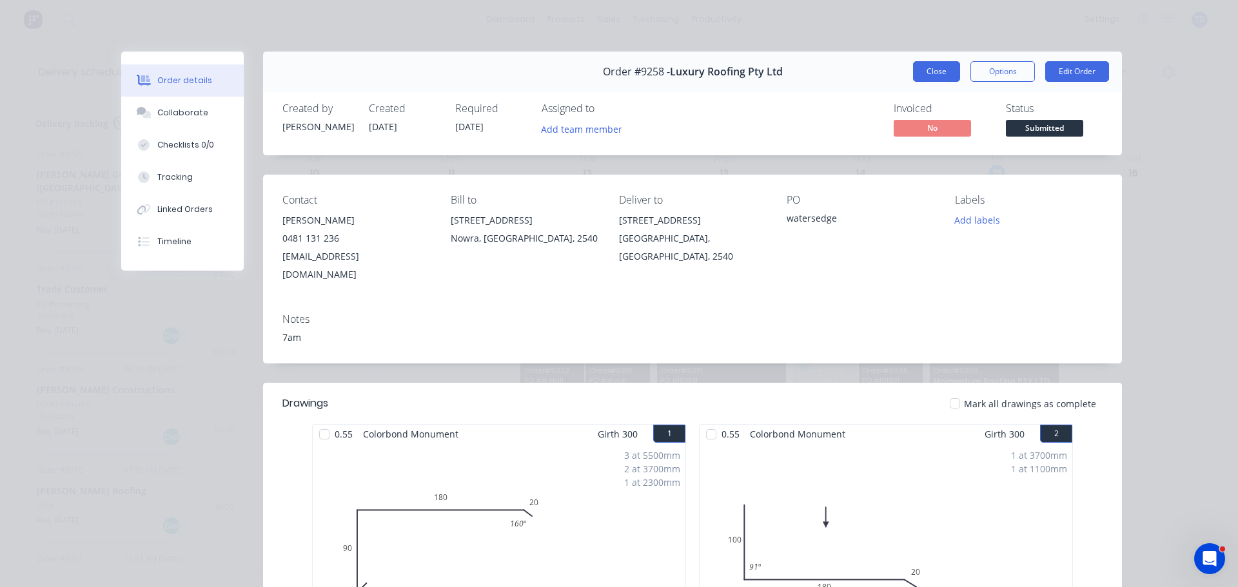
click at [932, 79] on button "Close" at bounding box center [936, 71] width 47 height 21
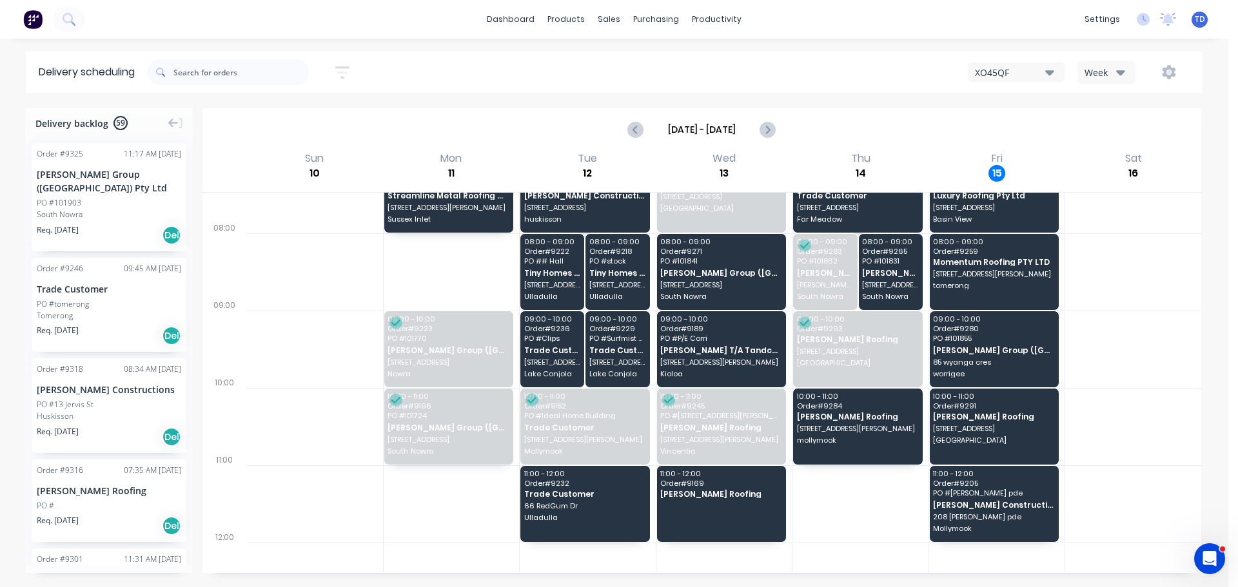
scroll to position [129, 0]
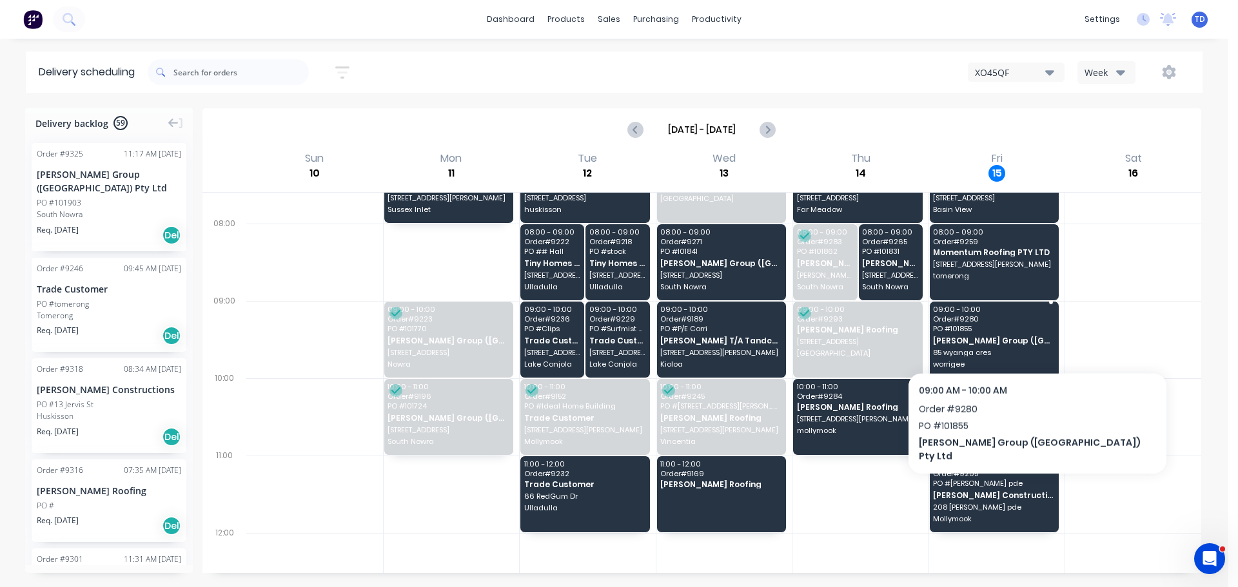
click at [981, 338] on span "[PERSON_NAME] Group ([GEOGRAPHIC_DATA]) Pty Ltd" at bounding box center [993, 341] width 121 height 8
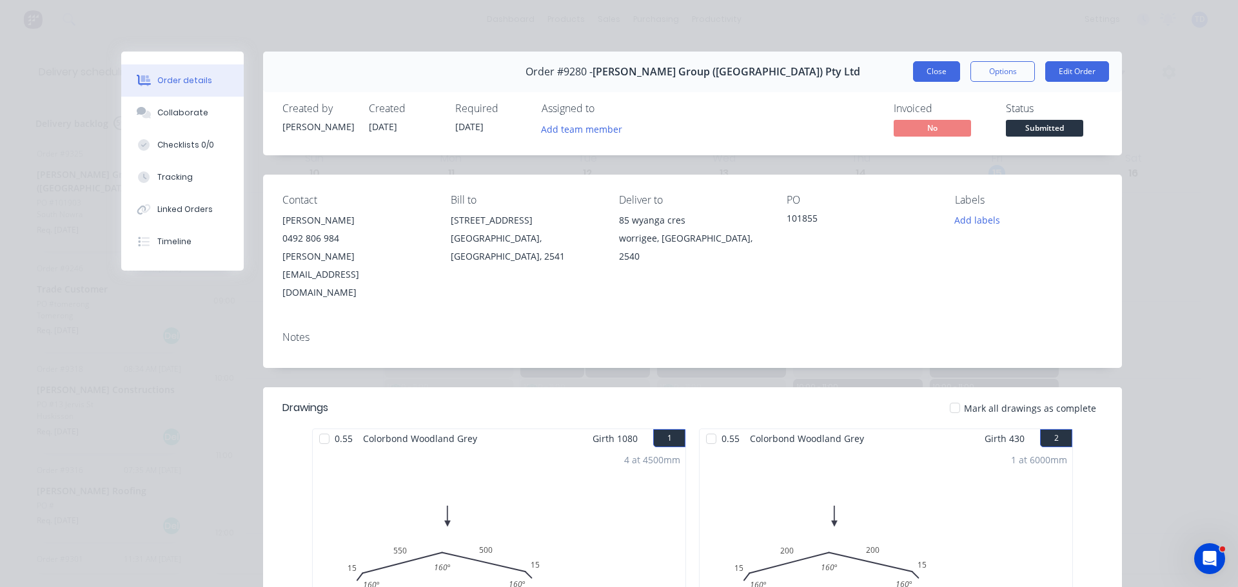
click at [936, 75] on button "Close" at bounding box center [936, 71] width 47 height 21
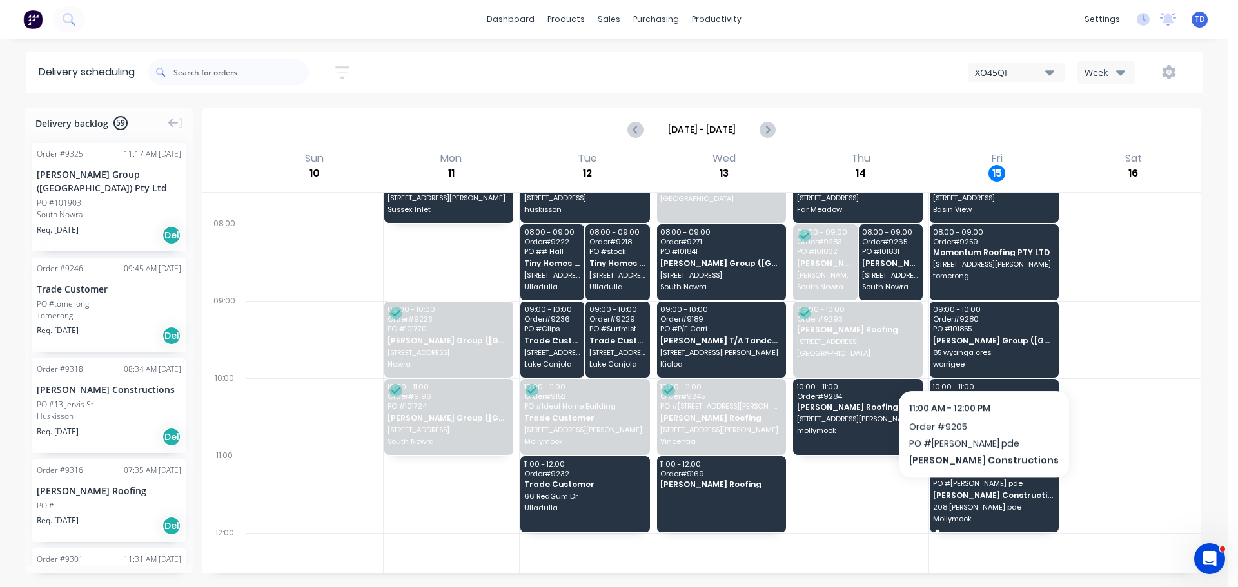
click at [957, 495] on span "[PERSON_NAME] Constructions" at bounding box center [993, 495] width 121 height 8
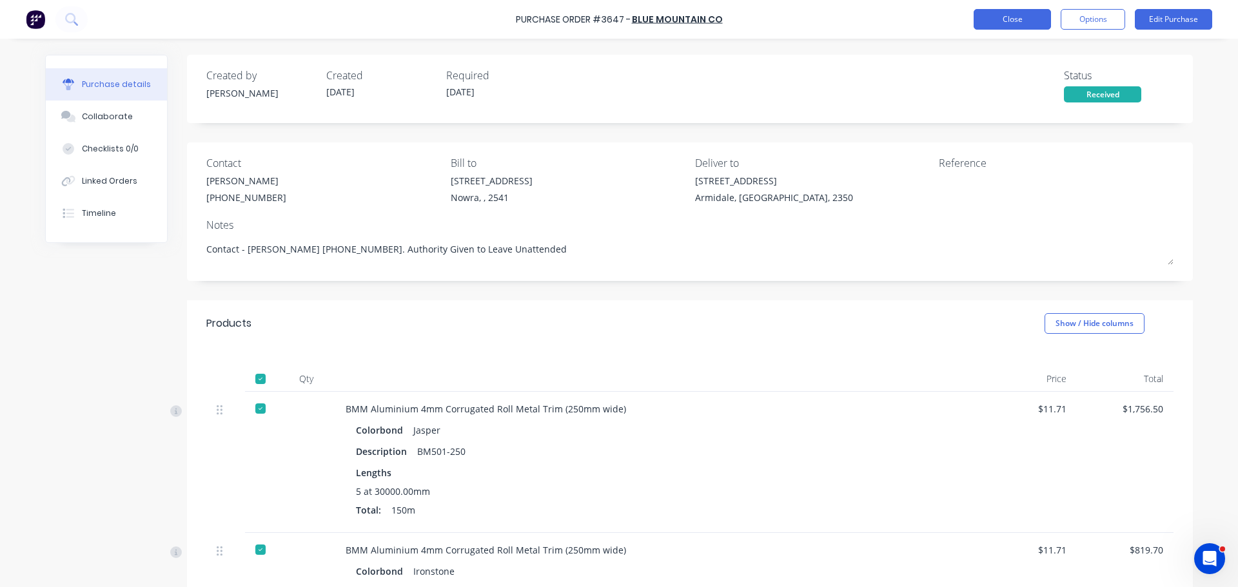
scroll to position [193, 0]
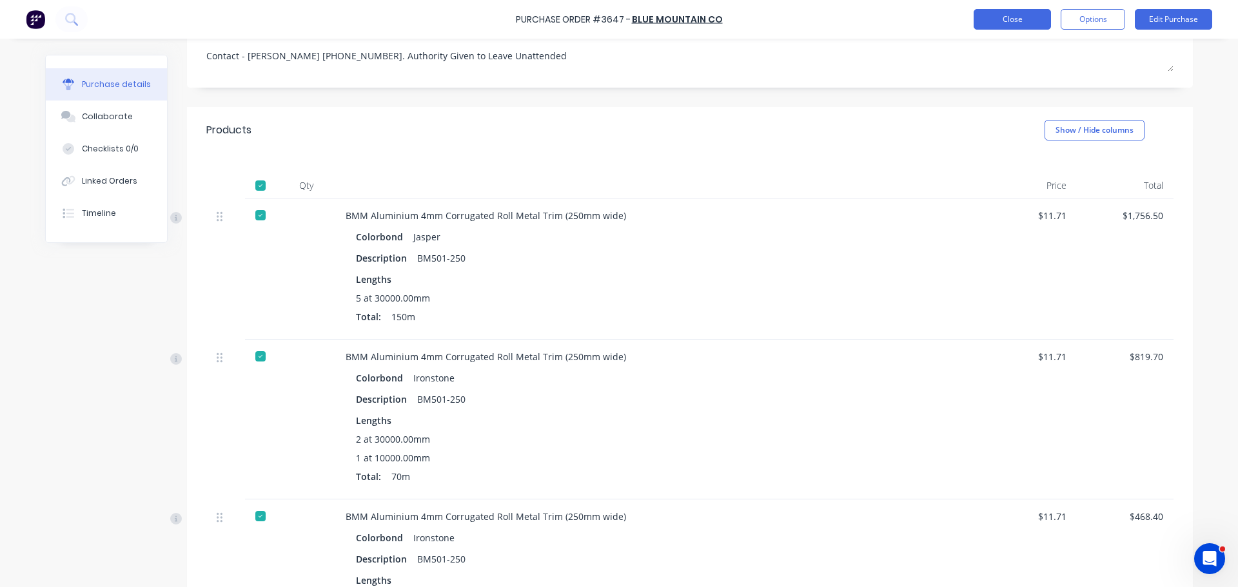
click at [1008, 20] on button "Close" at bounding box center [1012, 19] width 77 height 21
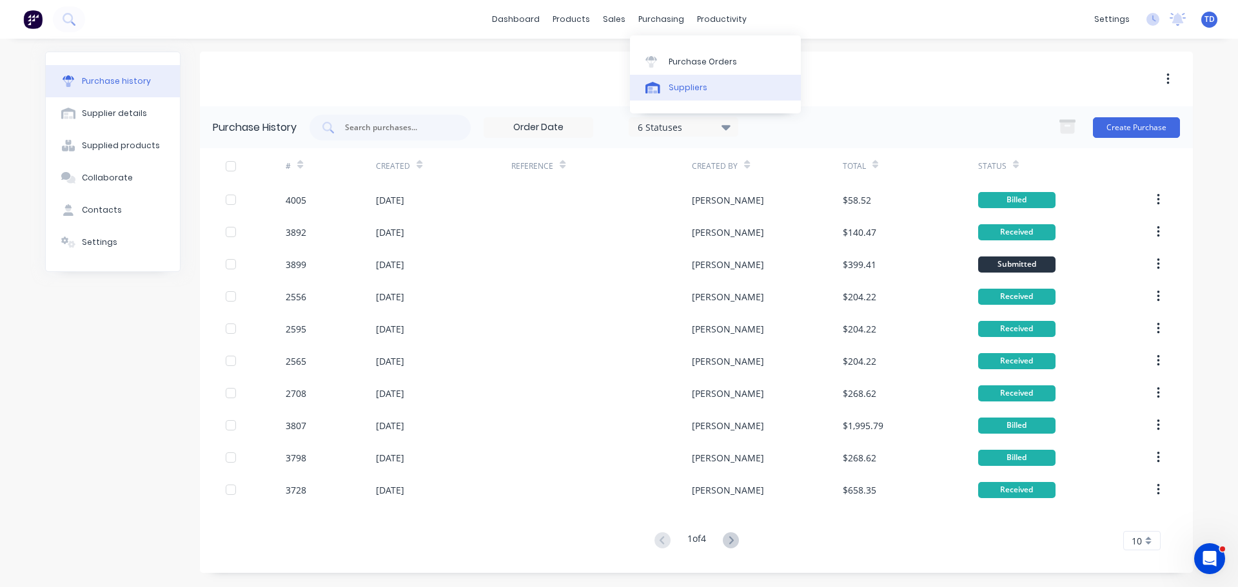
click at [673, 89] on div "Suppliers" at bounding box center [688, 88] width 39 height 12
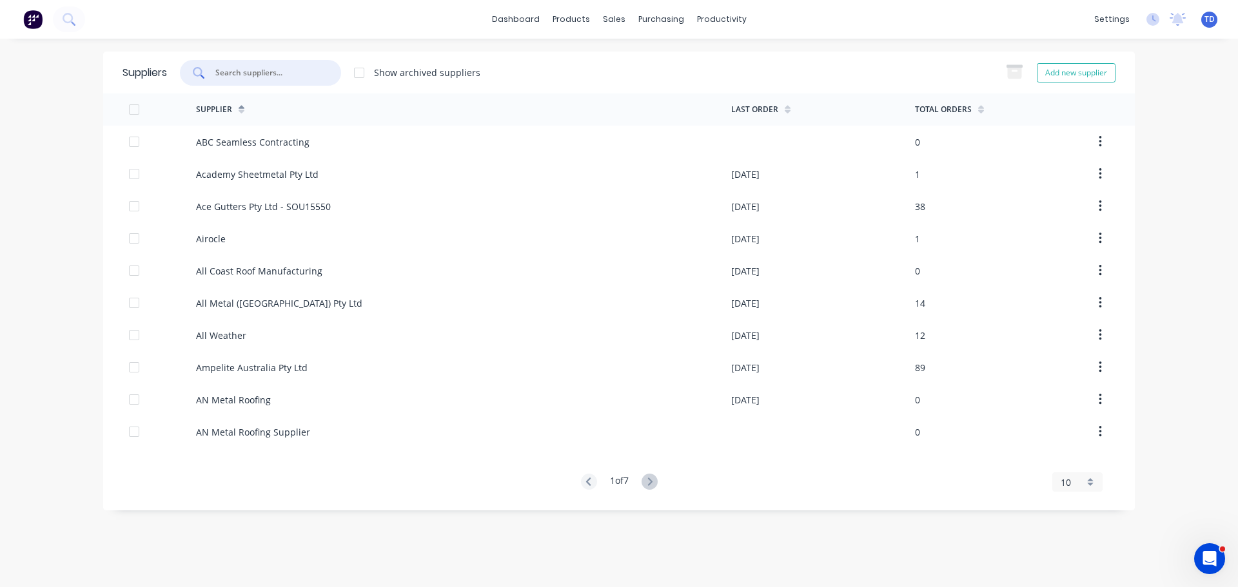
click at [312, 75] on input "text" at bounding box center [267, 72] width 107 height 13
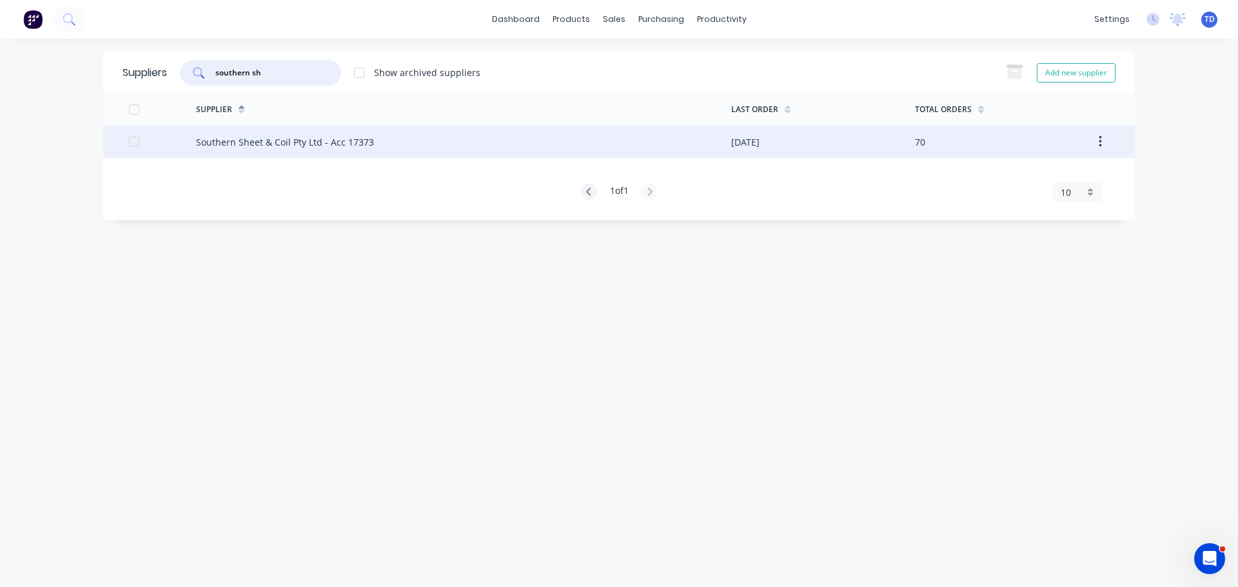
type input "southern sh"
click at [328, 142] on div "Southern Sheet & Coil Pty Ltd - Acc 17373" at bounding box center [285, 142] width 178 height 14
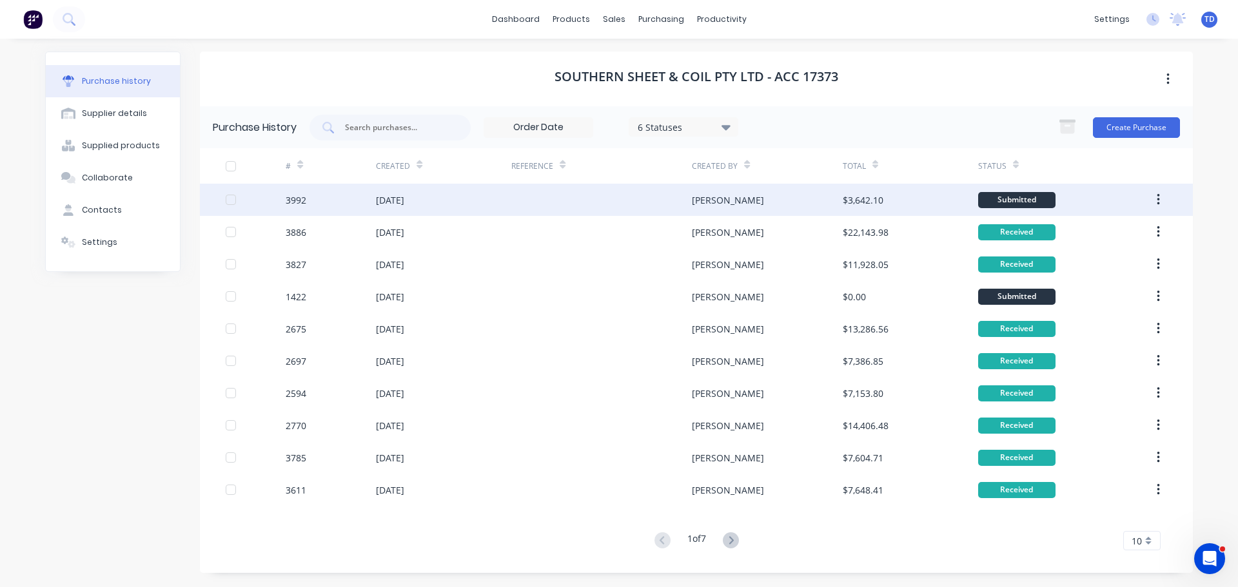
click at [689, 203] on div at bounding box center [601, 200] width 181 height 32
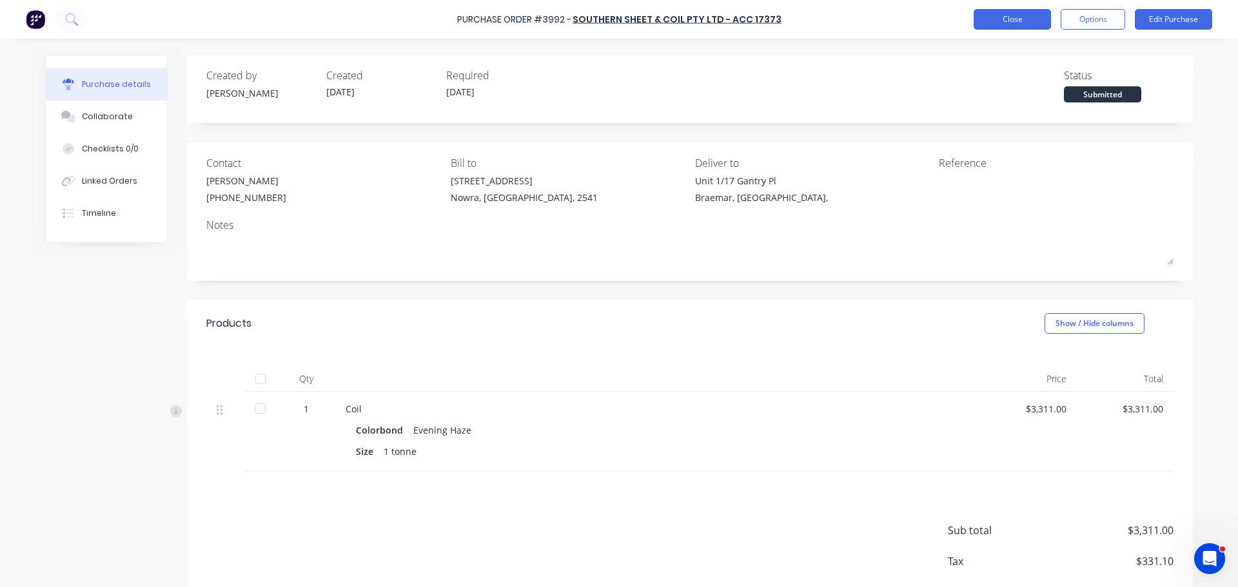
click at [986, 21] on button "Close" at bounding box center [1012, 19] width 77 height 21
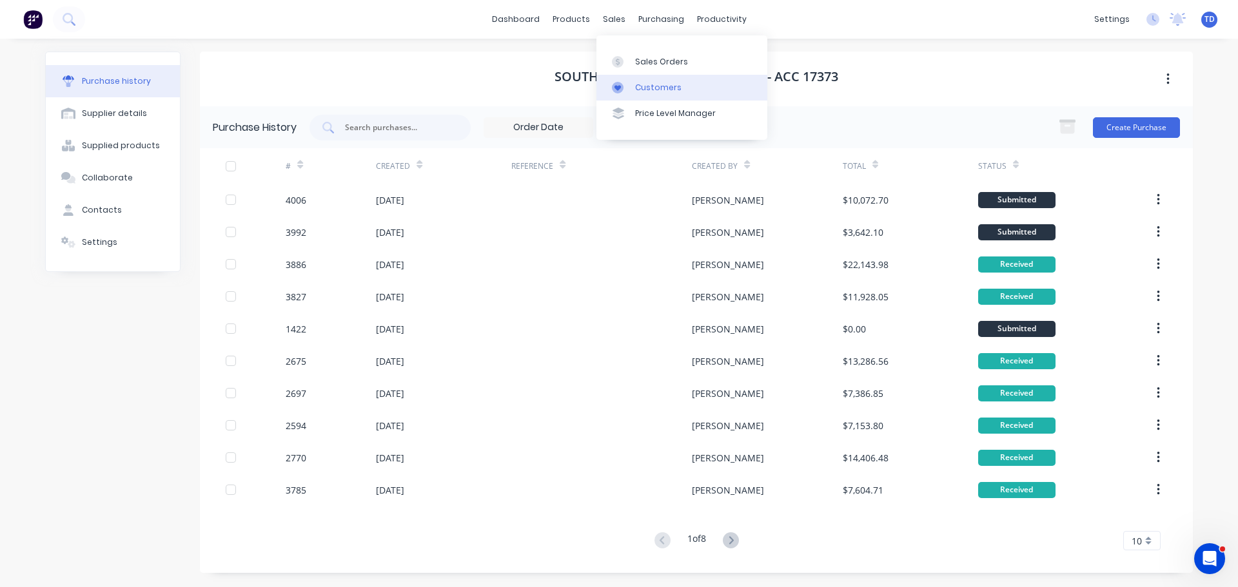
click at [655, 87] on div "Customers" at bounding box center [658, 88] width 46 height 12
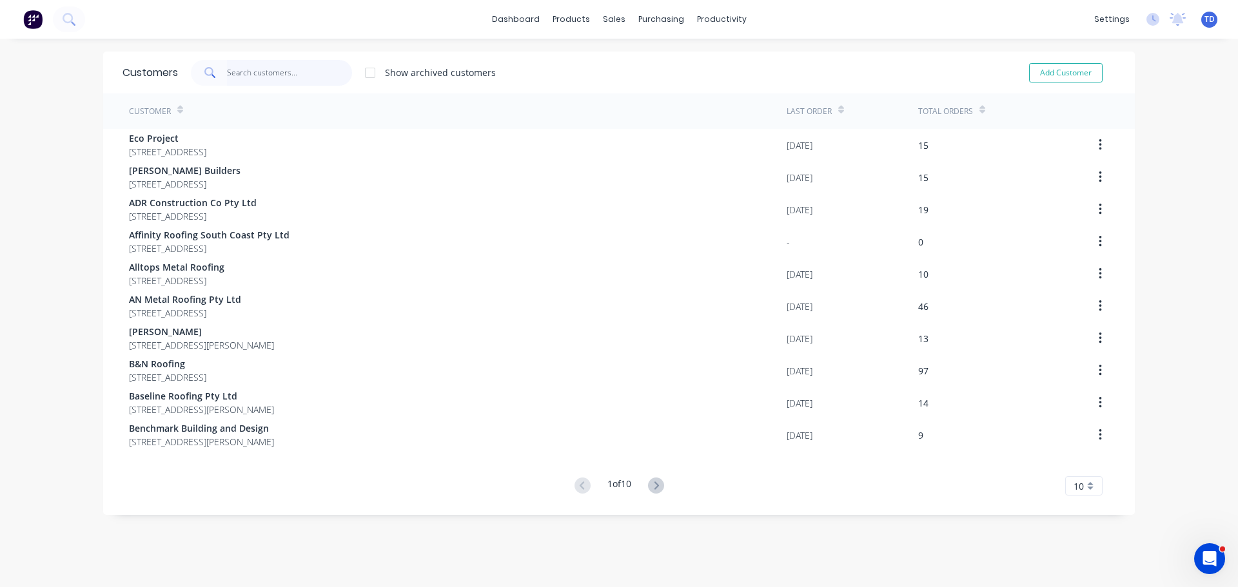
click at [300, 75] on input "text" at bounding box center [290, 73] width 126 height 26
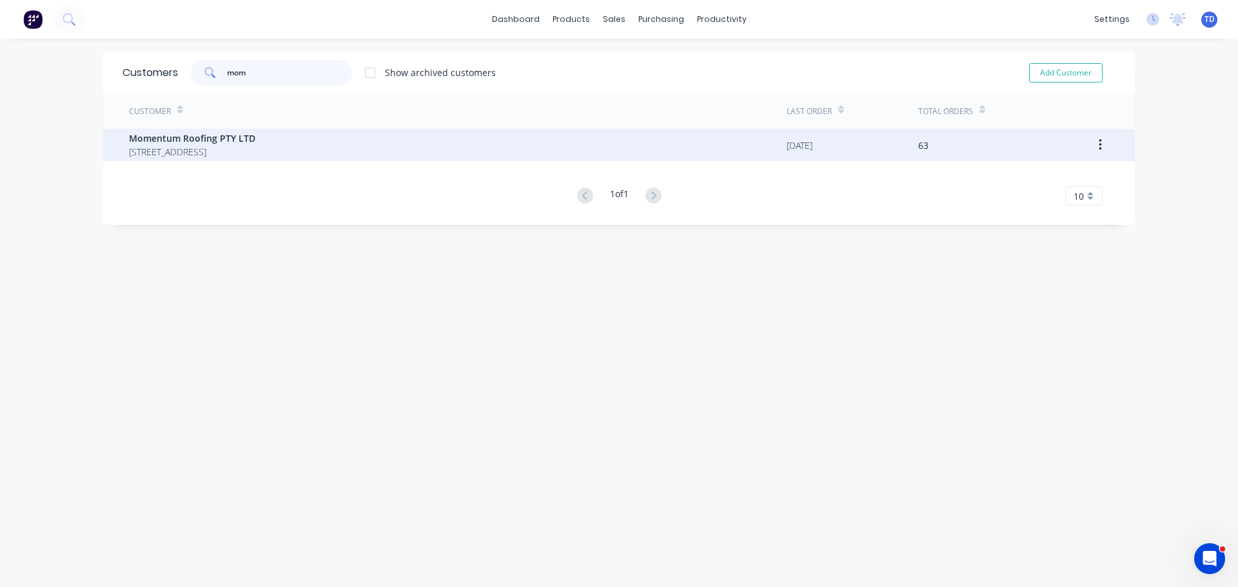
type input "mom"
click at [217, 144] on span "Momentum Roofing PTY LTD" at bounding box center [192, 139] width 126 height 14
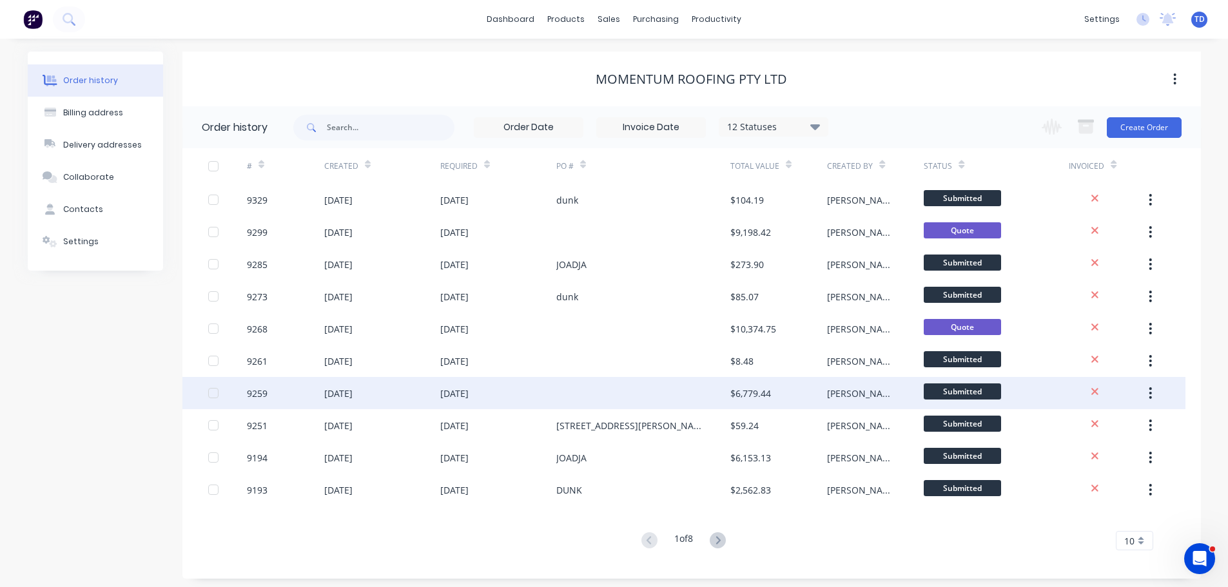
click at [605, 386] on div at bounding box center [643, 393] width 174 height 32
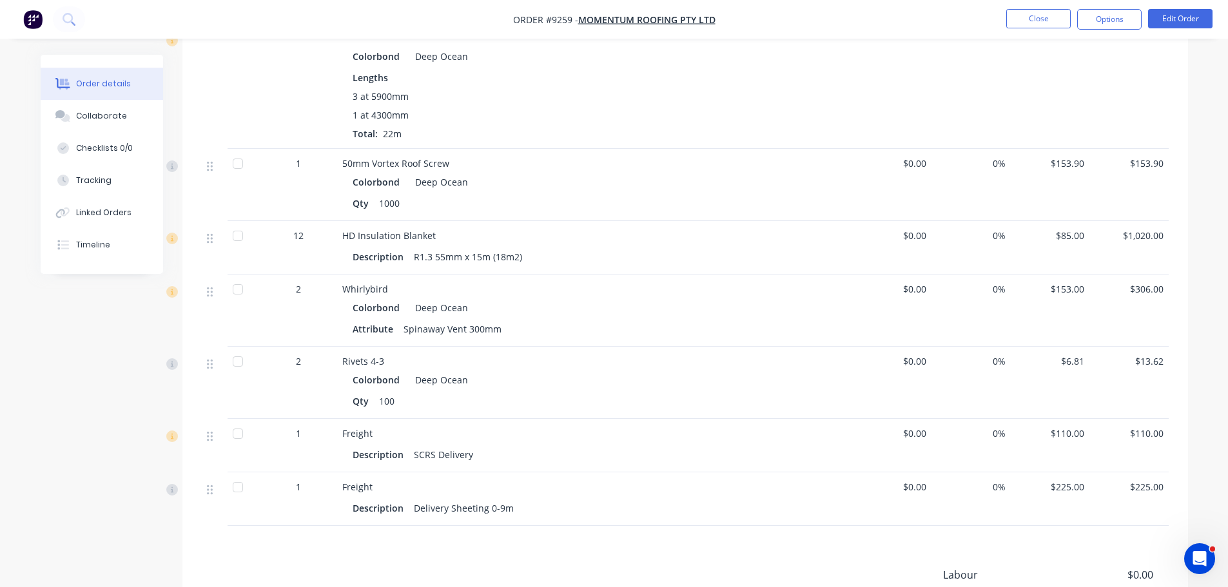
scroll to position [1096, 0]
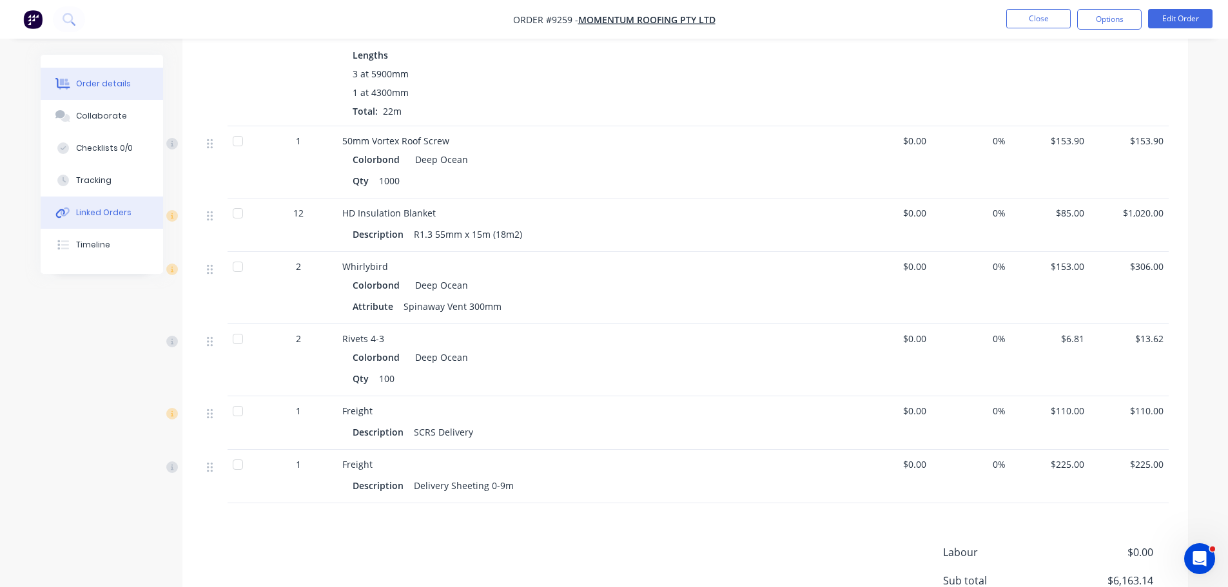
click at [88, 214] on div "Linked Orders" at bounding box center [103, 213] width 55 height 12
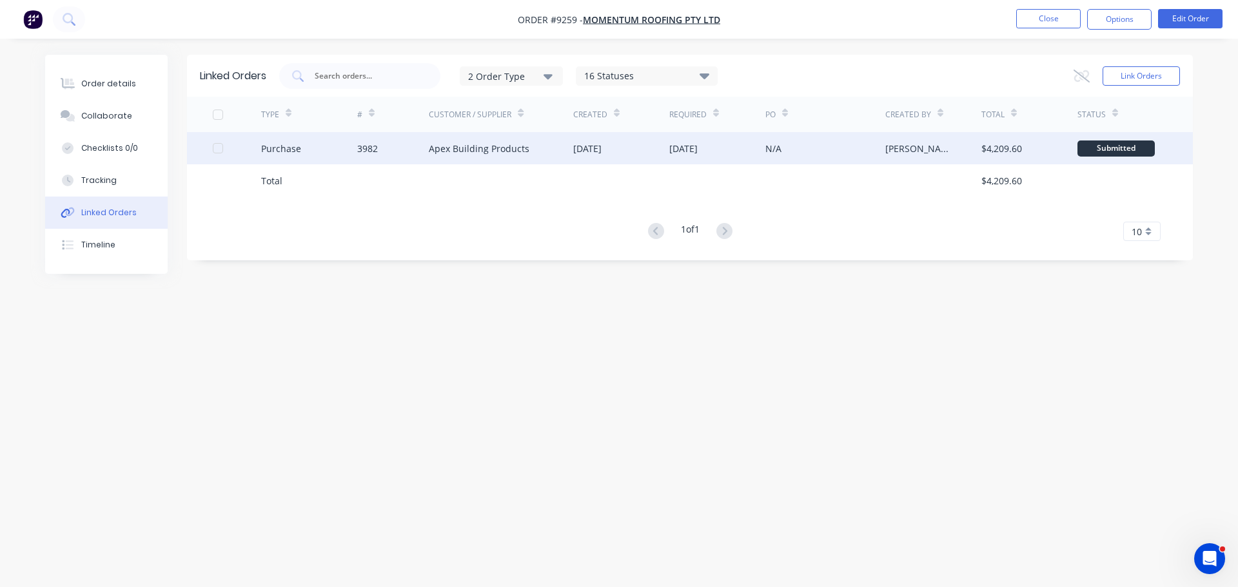
click at [477, 156] on div "Apex Building Products" at bounding box center [501, 148] width 144 height 32
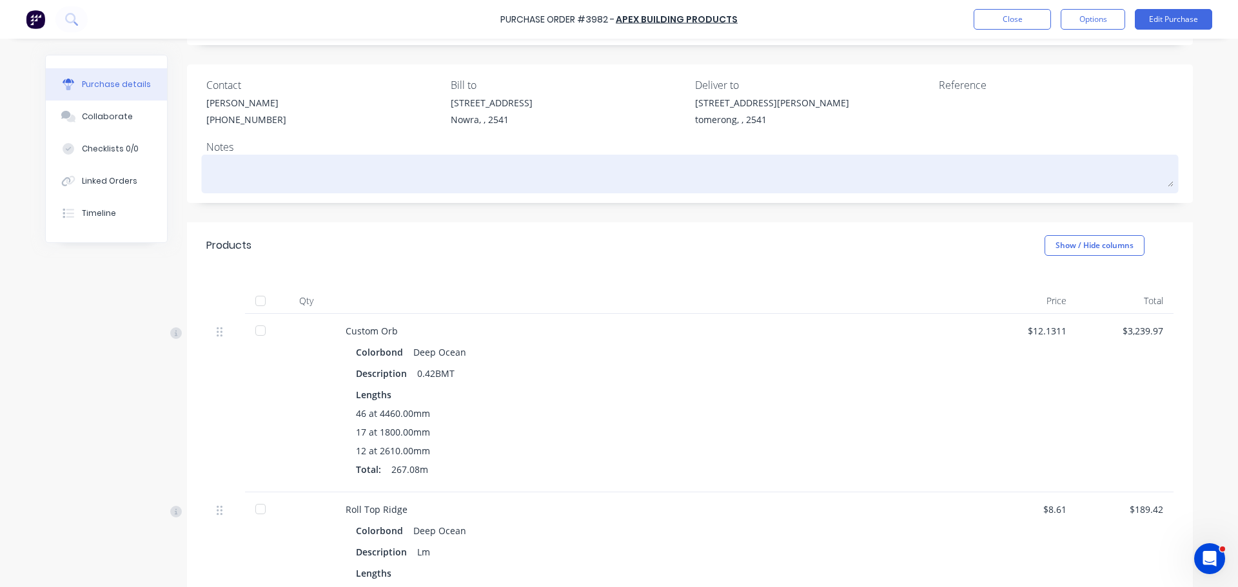
scroll to position [64, 0]
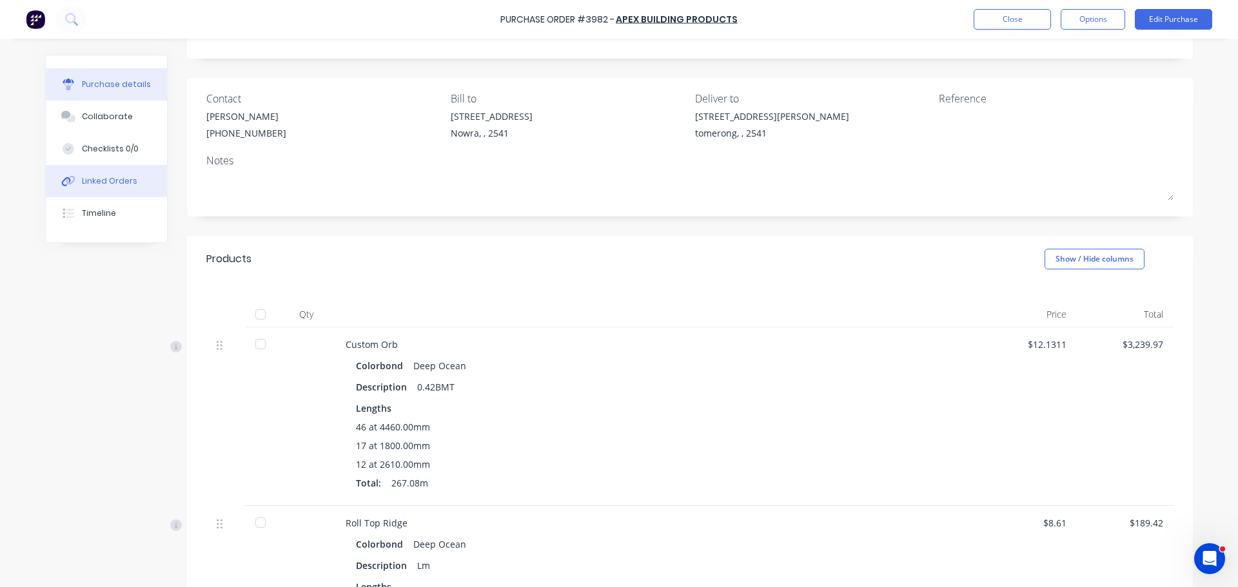
click at [93, 188] on button "Linked Orders" at bounding box center [106, 181] width 121 height 32
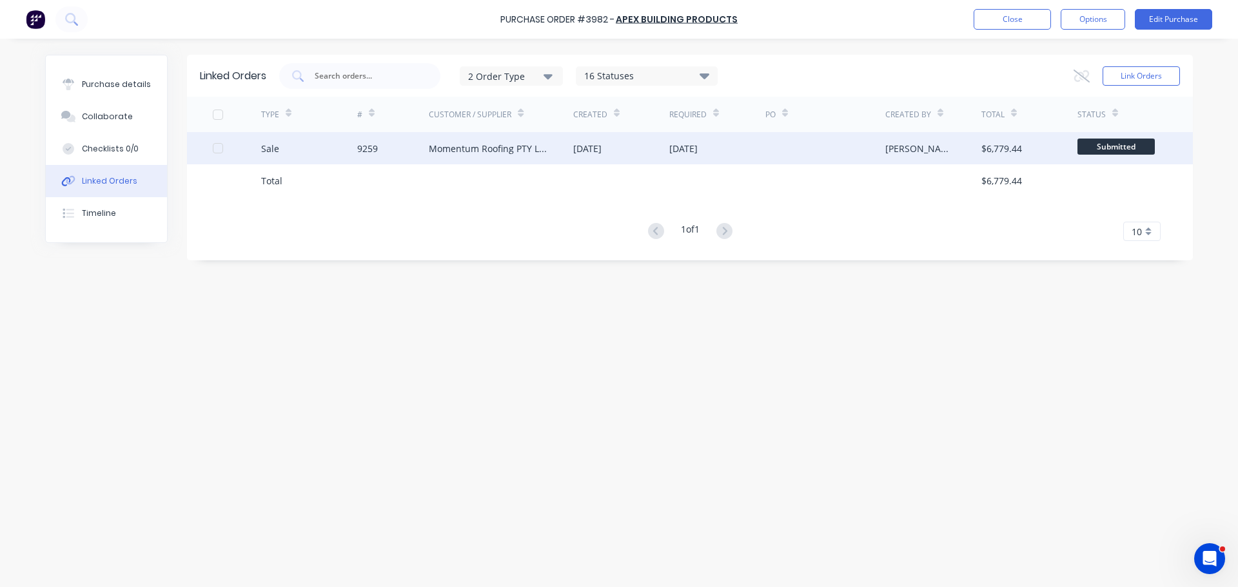
click at [485, 161] on div "Momentum Roofing PTY LTD" at bounding box center [501, 148] width 144 height 32
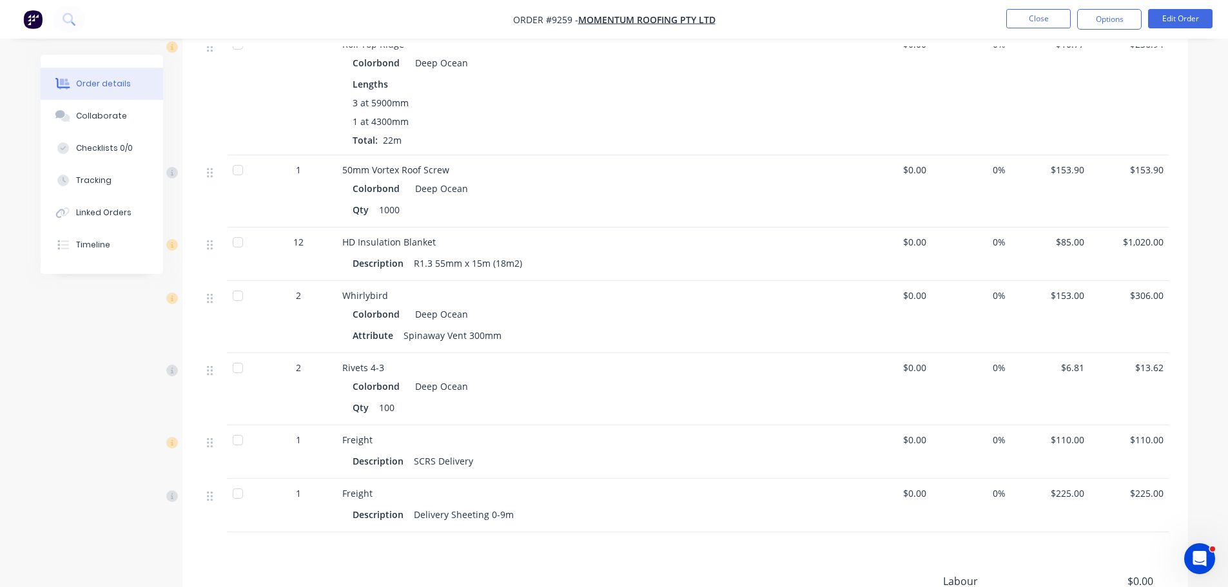
scroll to position [1096, 0]
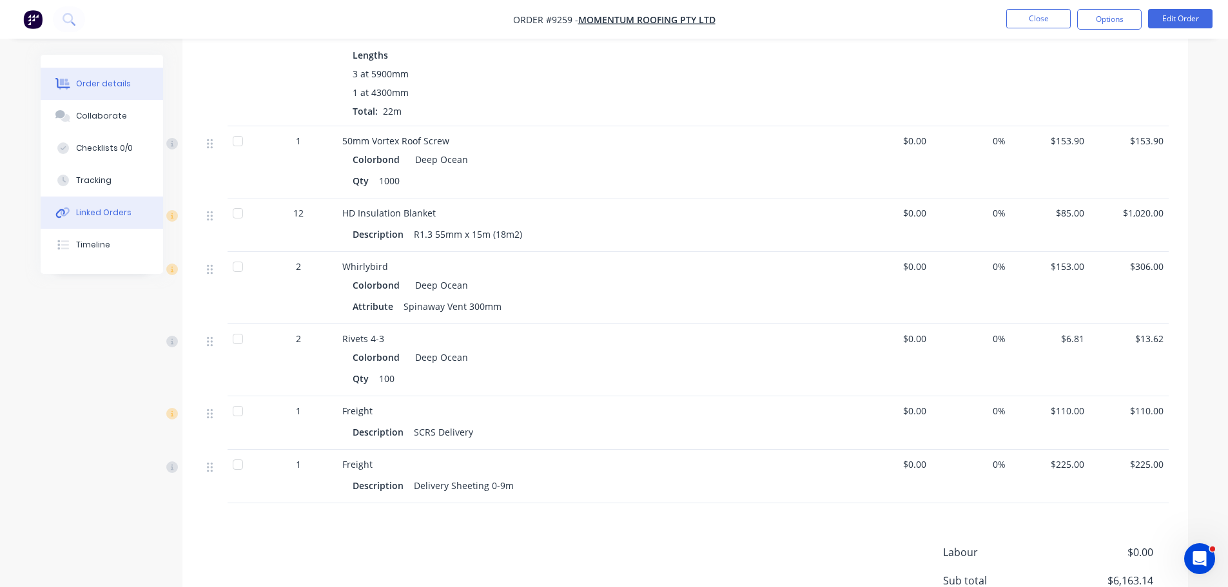
click at [87, 216] on div "Linked Orders" at bounding box center [103, 213] width 55 height 12
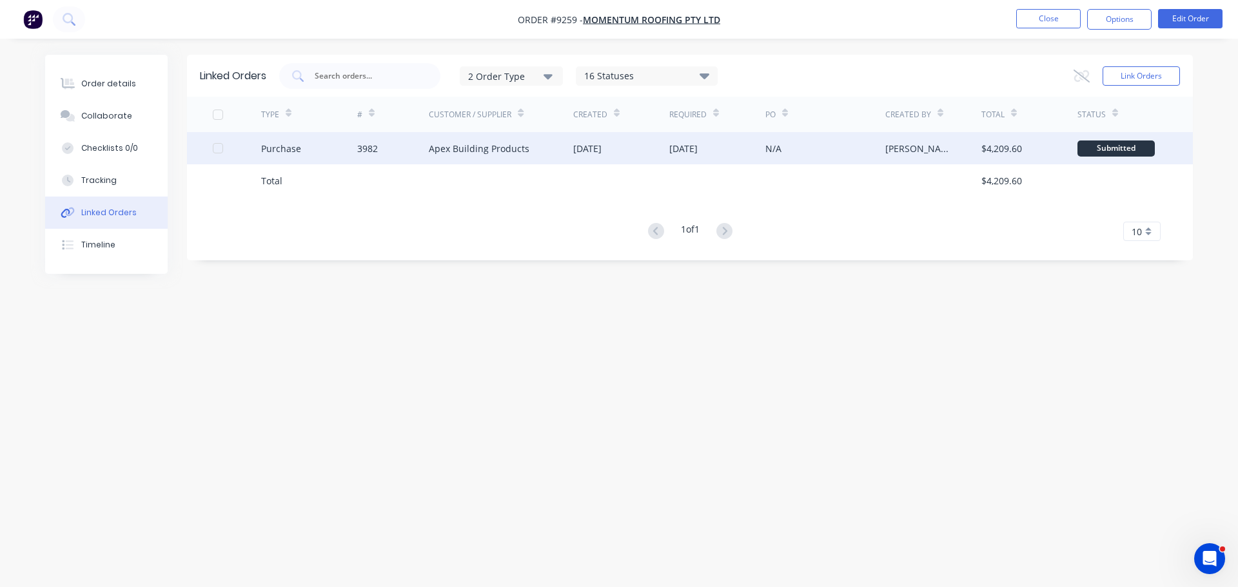
click at [534, 152] on div "Apex Building Products" at bounding box center [501, 148] width 144 height 32
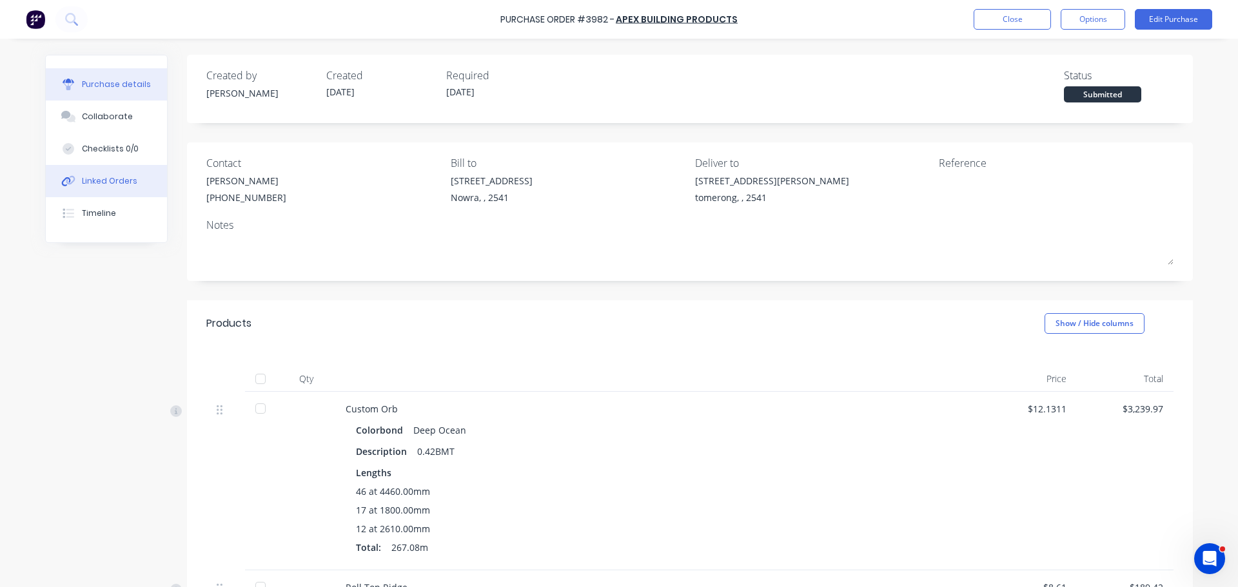
click at [116, 176] on div "Linked Orders" at bounding box center [109, 181] width 55 height 12
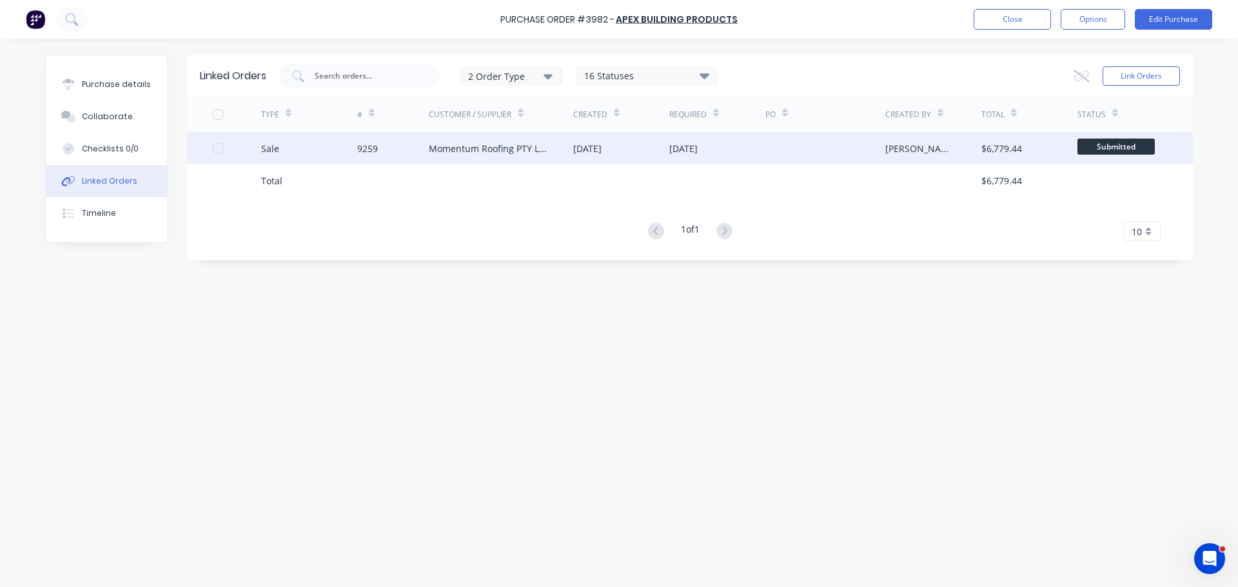
click at [560, 157] on div "Momentum Roofing PTY LTD" at bounding box center [501, 148] width 144 height 32
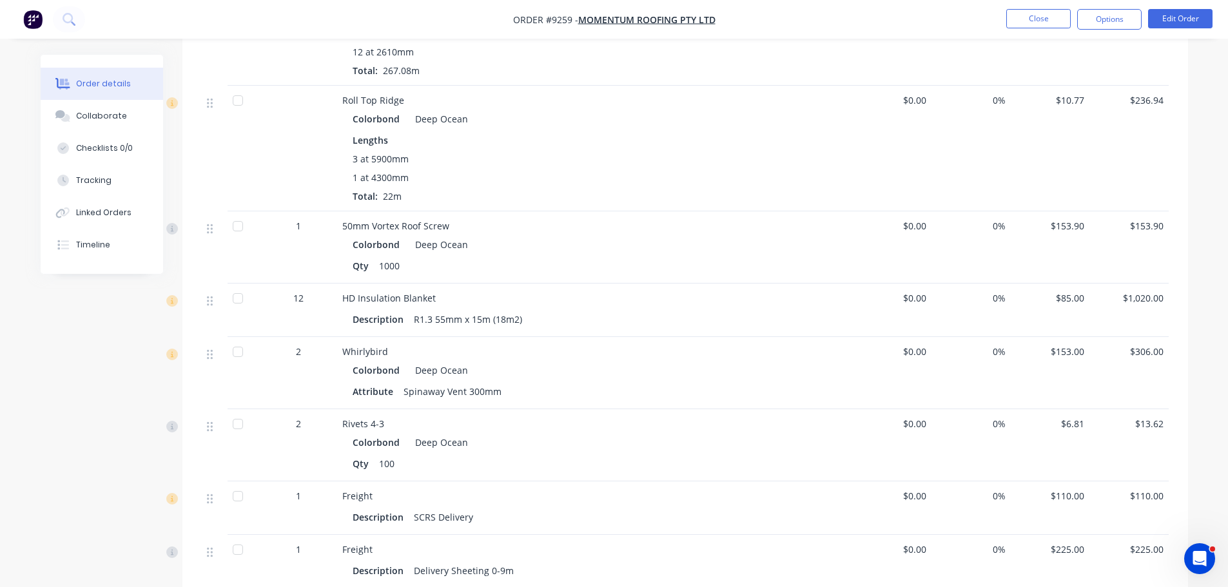
scroll to position [1096, 0]
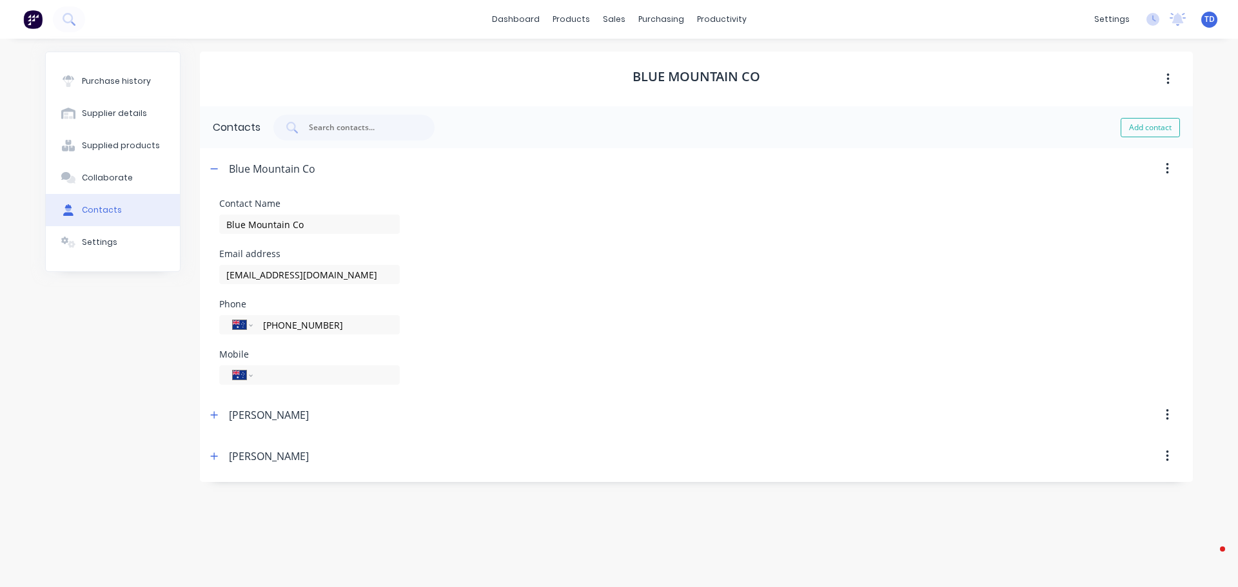
select select "AU"
click at [512, 22] on link "dashboard" at bounding box center [515, 19] width 61 height 19
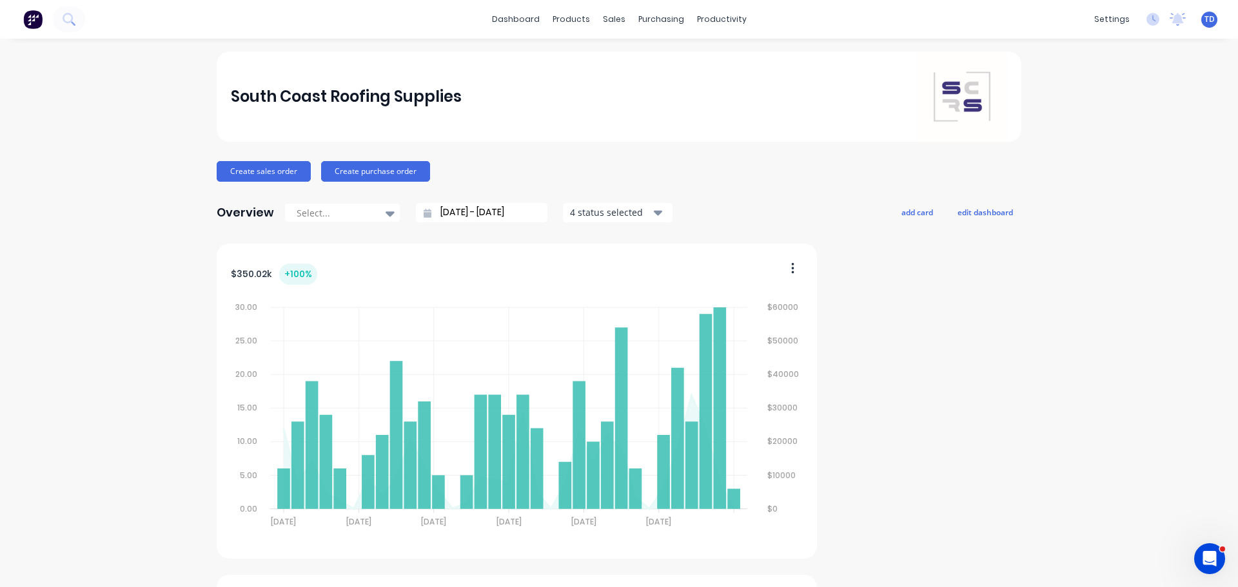
scroll to position [64, 0]
